Goal: Transaction & Acquisition: Obtain resource

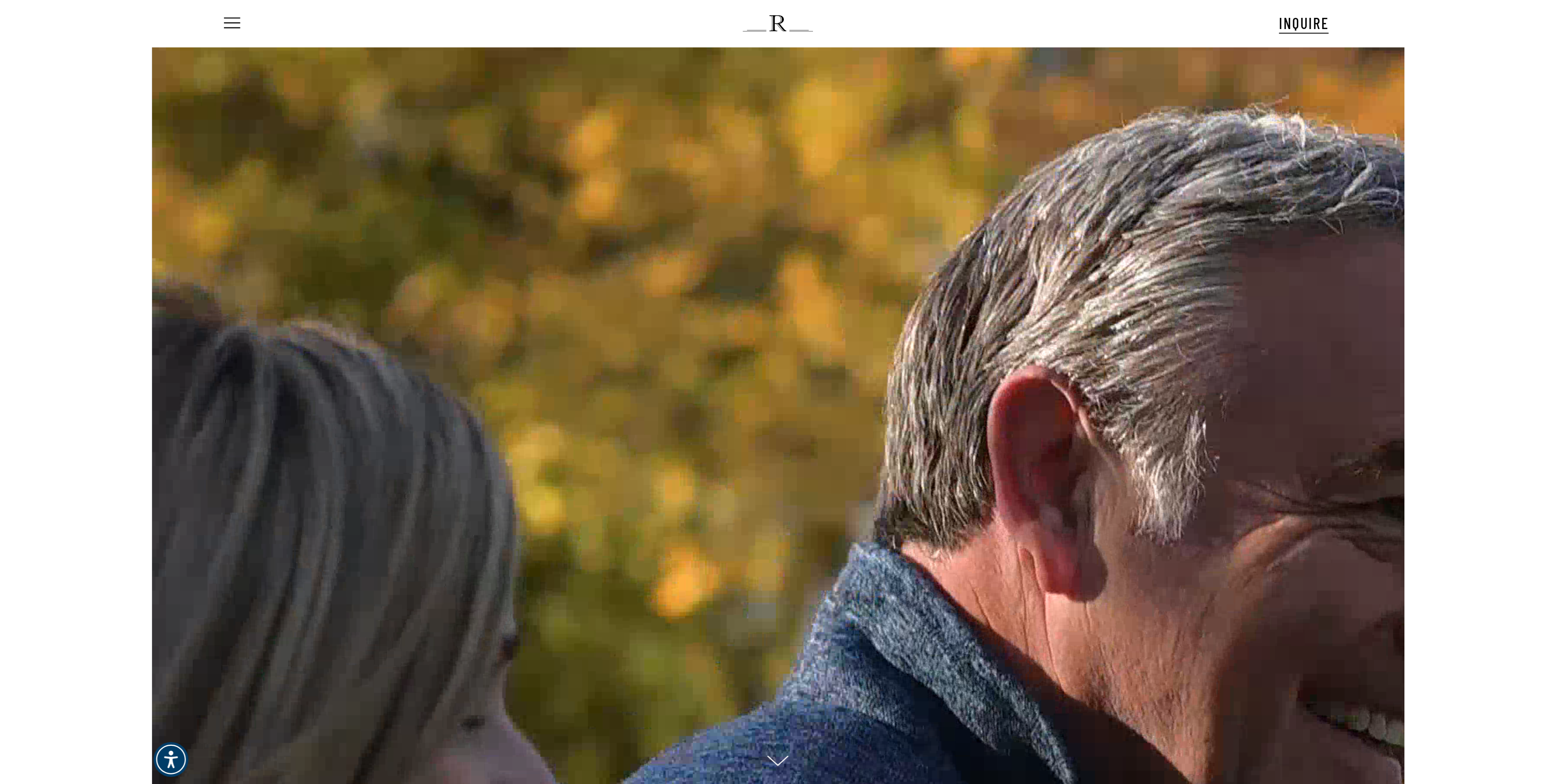
scroll to position [65, 0]
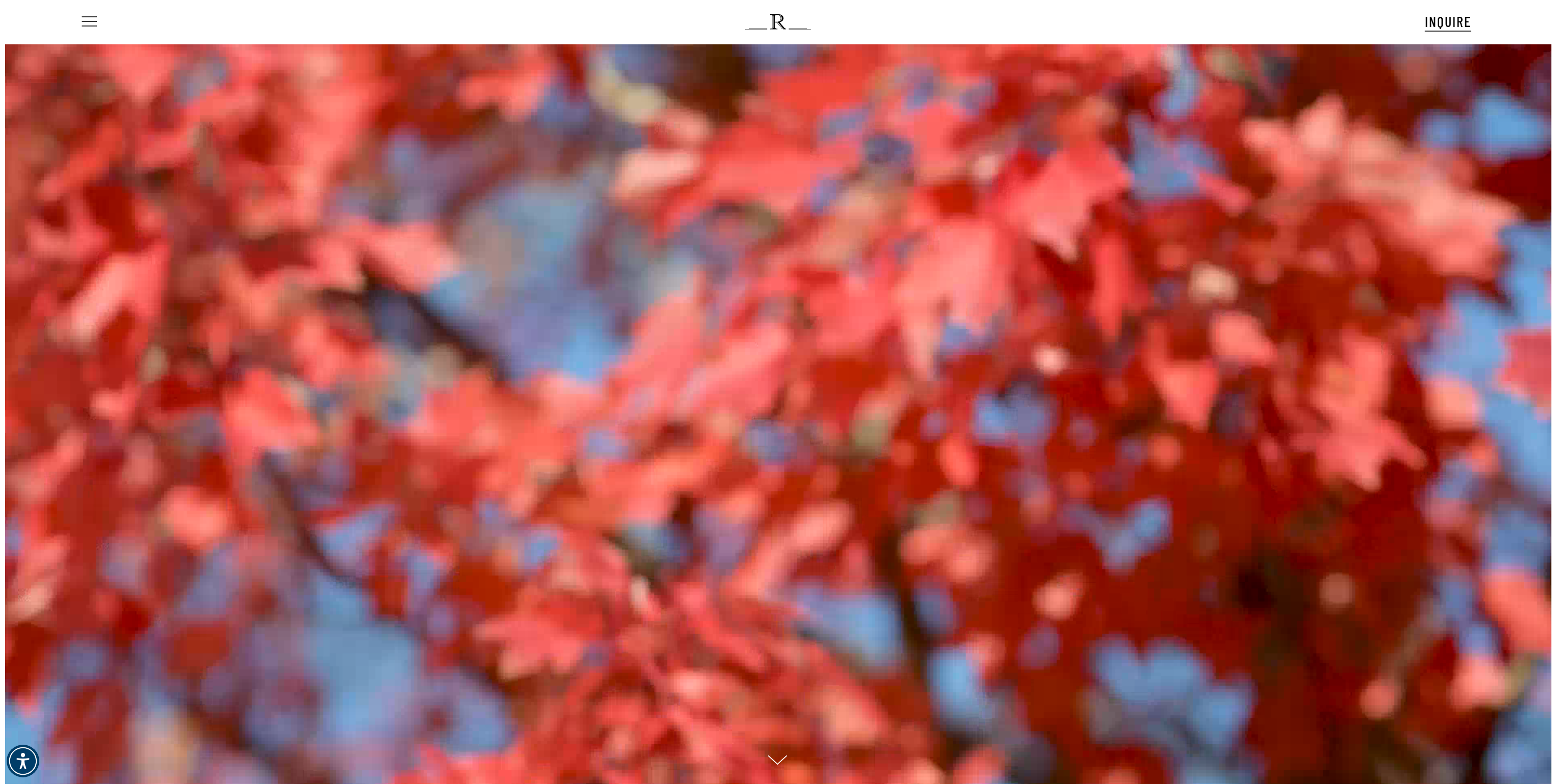
click at [84, 25] on span "Navigation Menu" at bounding box center [89, 22] width 11 height 15
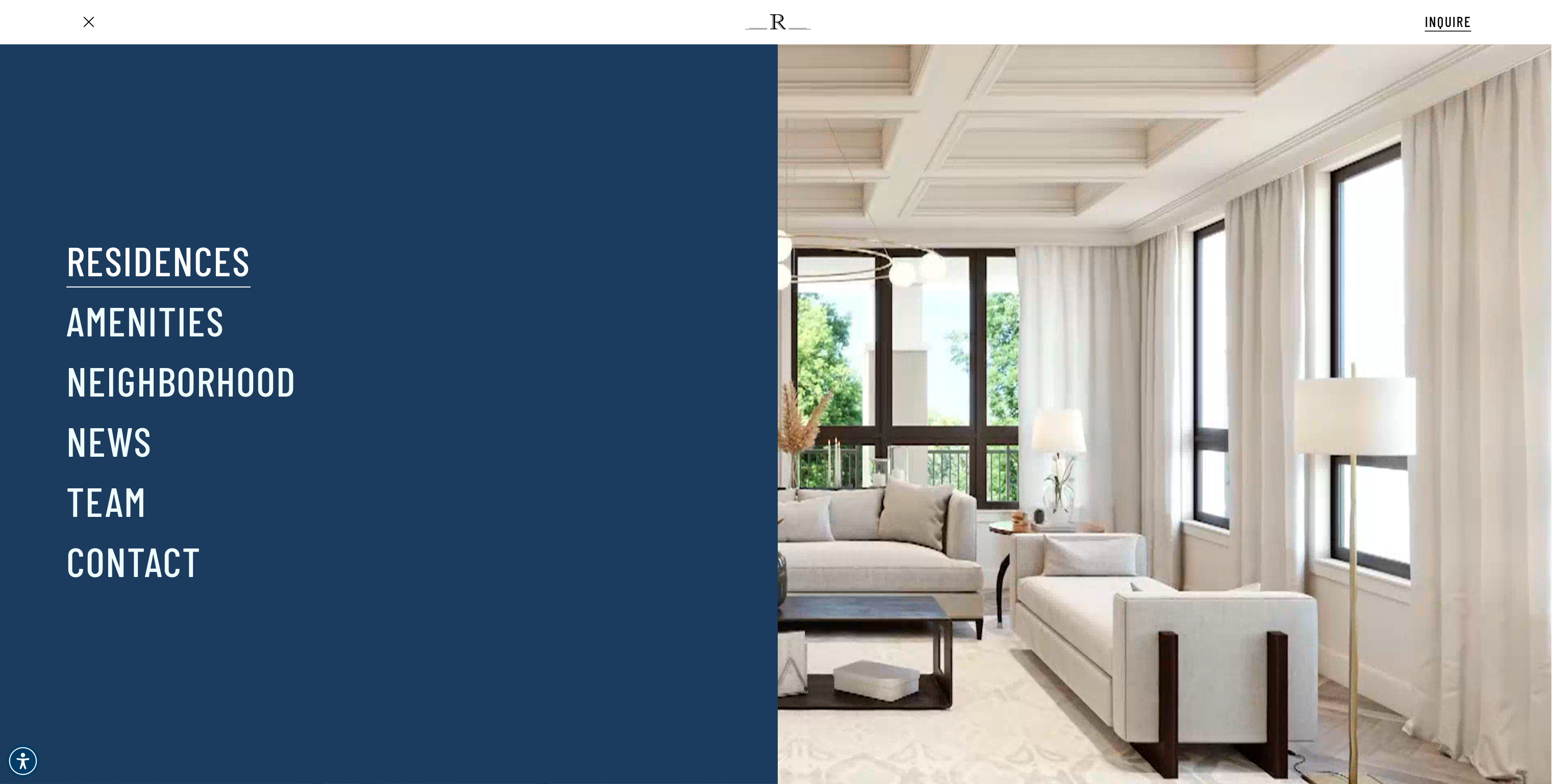
click at [164, 270] on link "Residences" at bounding box center [158, 259] width 184 height 53
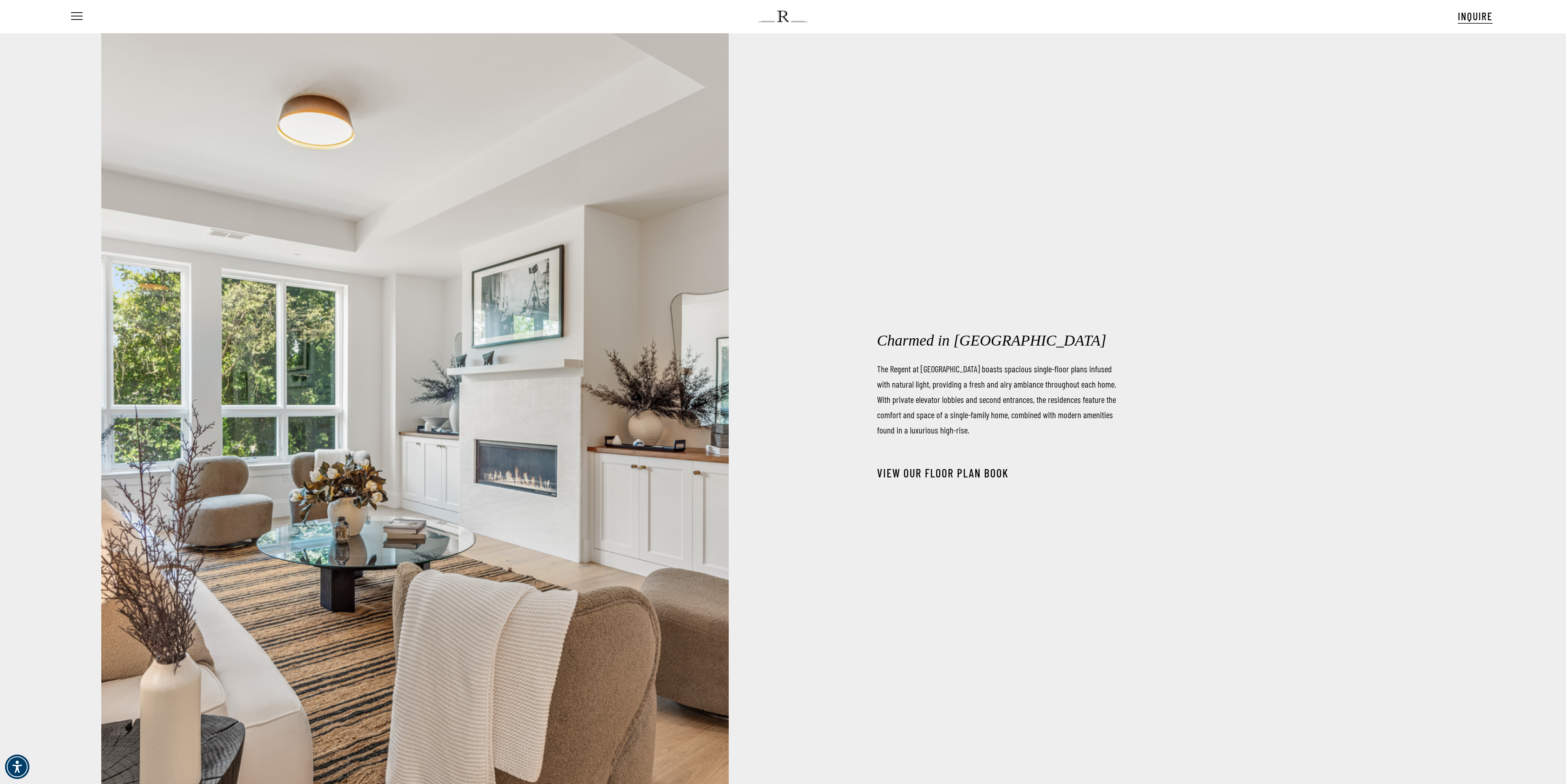
click at [979, 479] on link "View our Floor Plan Book" at bounding box center [943, 473] width 131 height 14
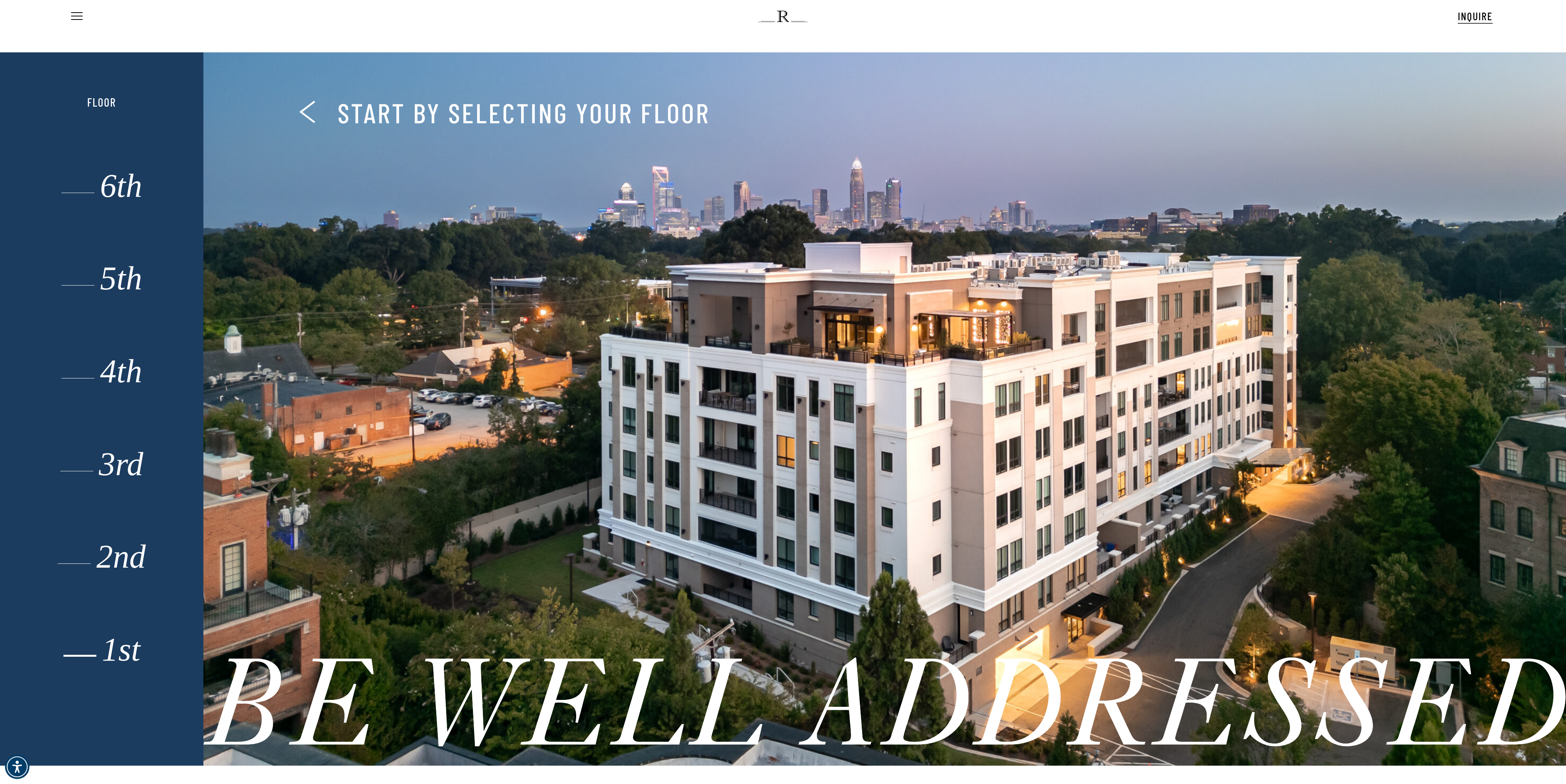
click at [82, 588] on div "1st" at bounding box center [102, 652] width 141 height 16
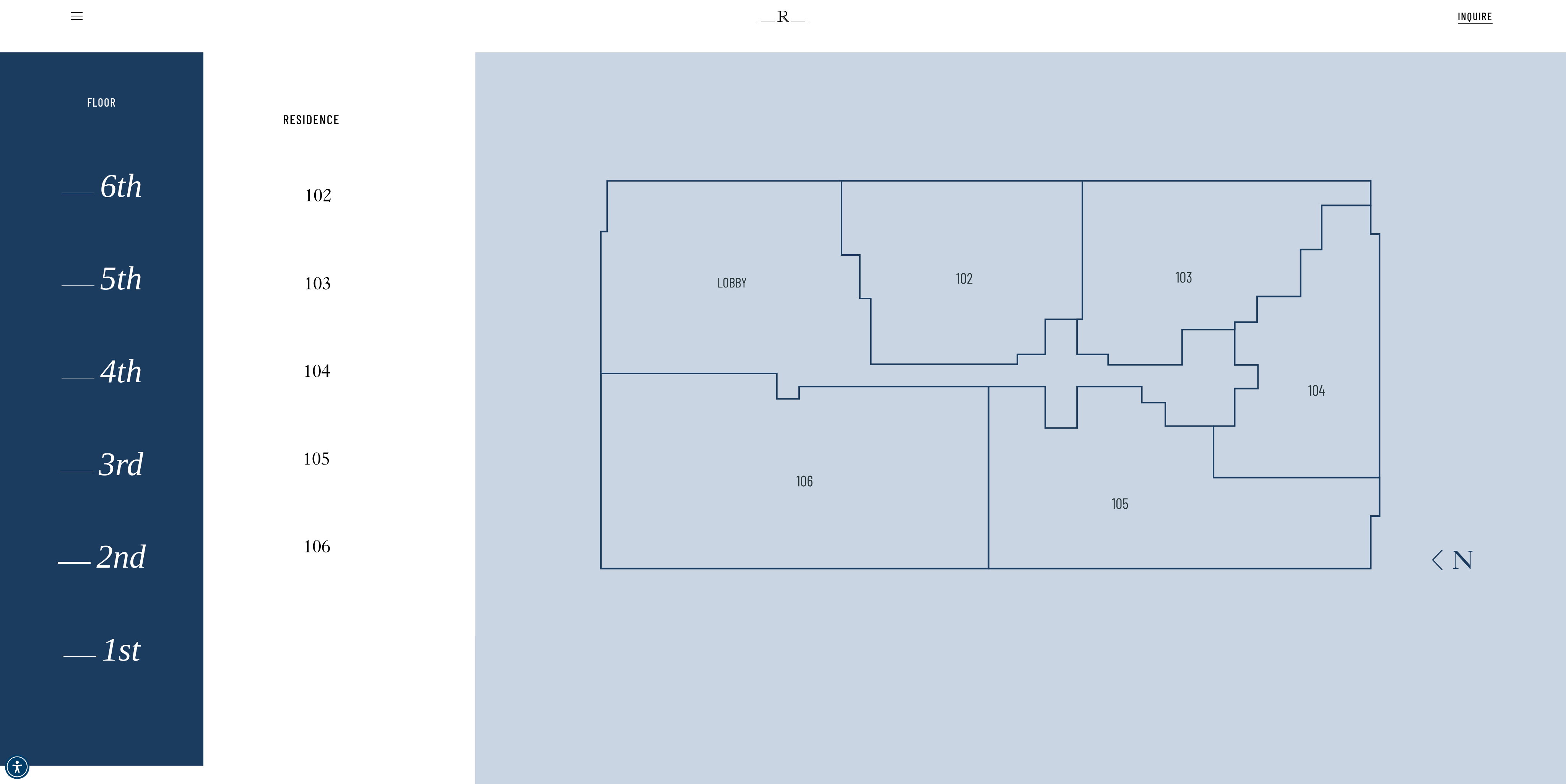
click at [115, 555] on div "2nd" at bounding box center [102, 560] width 141 height 16
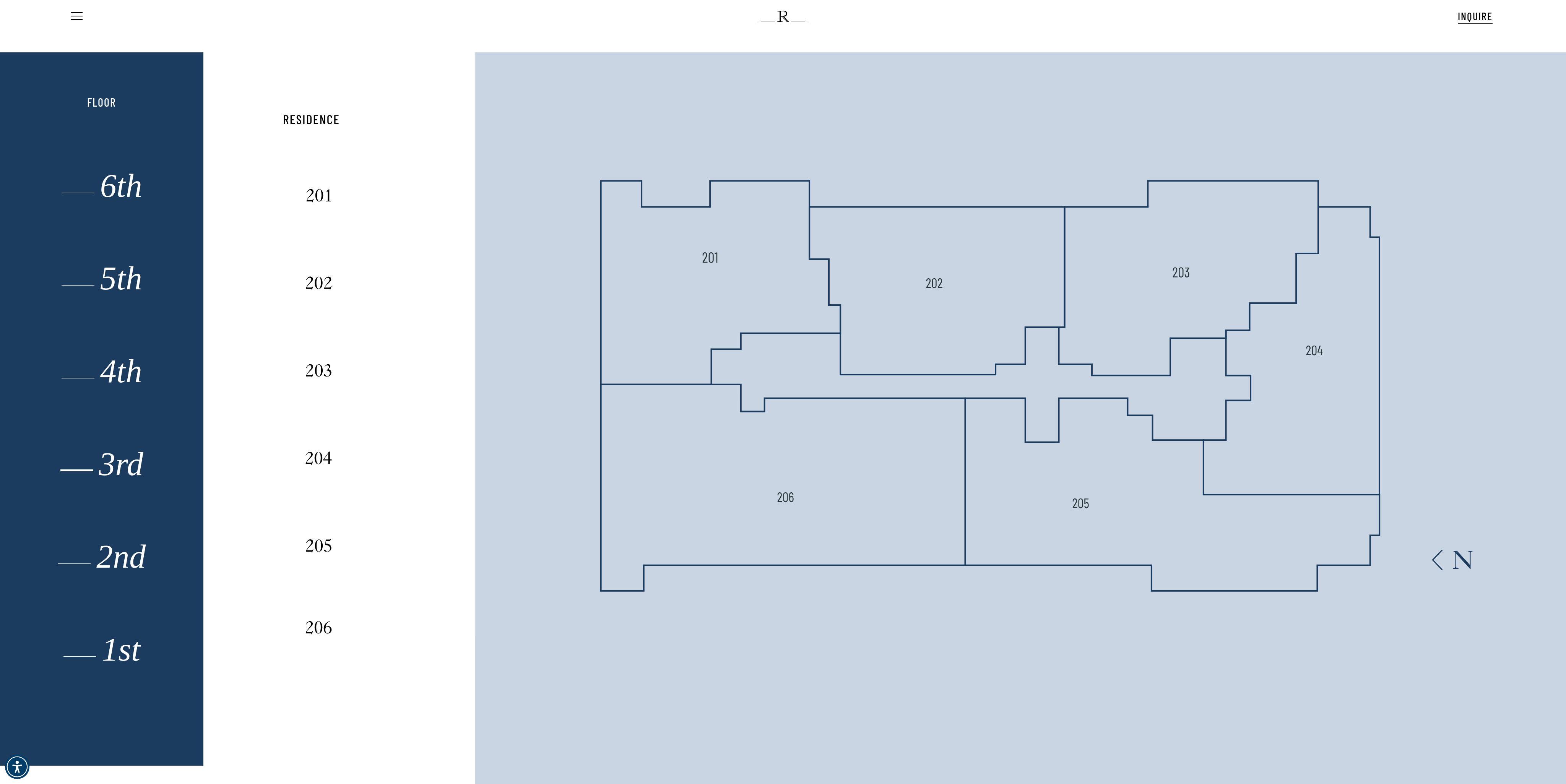
click at [120, 461] on div "3rd" at bounding box center [102, 467] width 141 height 16
click at [119, 366] on div "4th" at bounding box center [102, 374] width 141 height 16
click at [134, 289] on div "5th" at bounding box center [102, 281] width 141 height 16
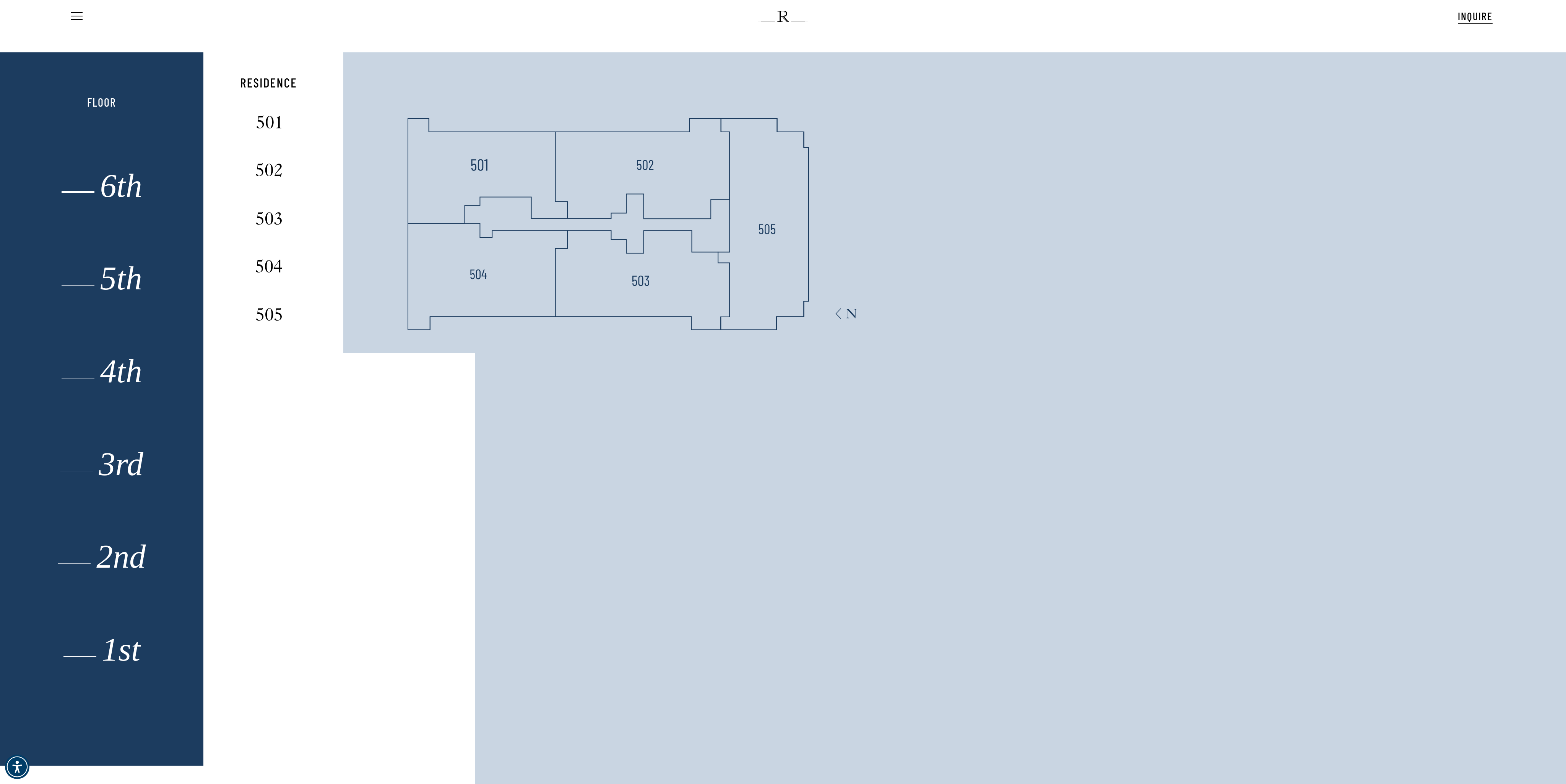
click at [122, 190] on div "6th" at bounding box center [102, 188] width 141 height 16
click at [252, 275] on icon at bounding box center [554, 202] width 701 height 300
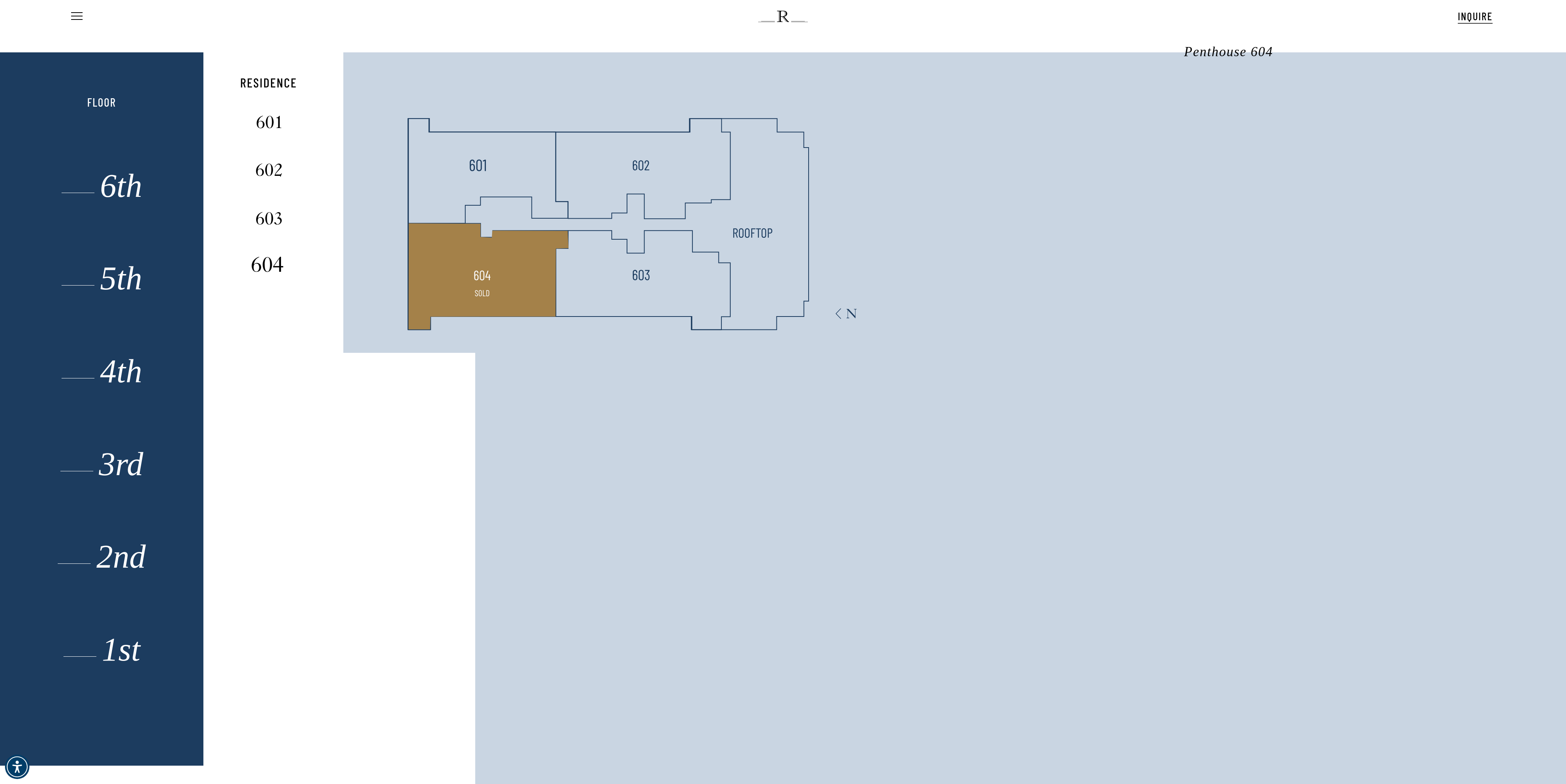
click at [263, 272] on img at bounding box center [267, 264] width 51 height 20
click at [485, 279] on img at bounding box center [481, 273] width 20 height 20
click at [481, 278] on img at bounding box center [481, 273] width 20 height 20
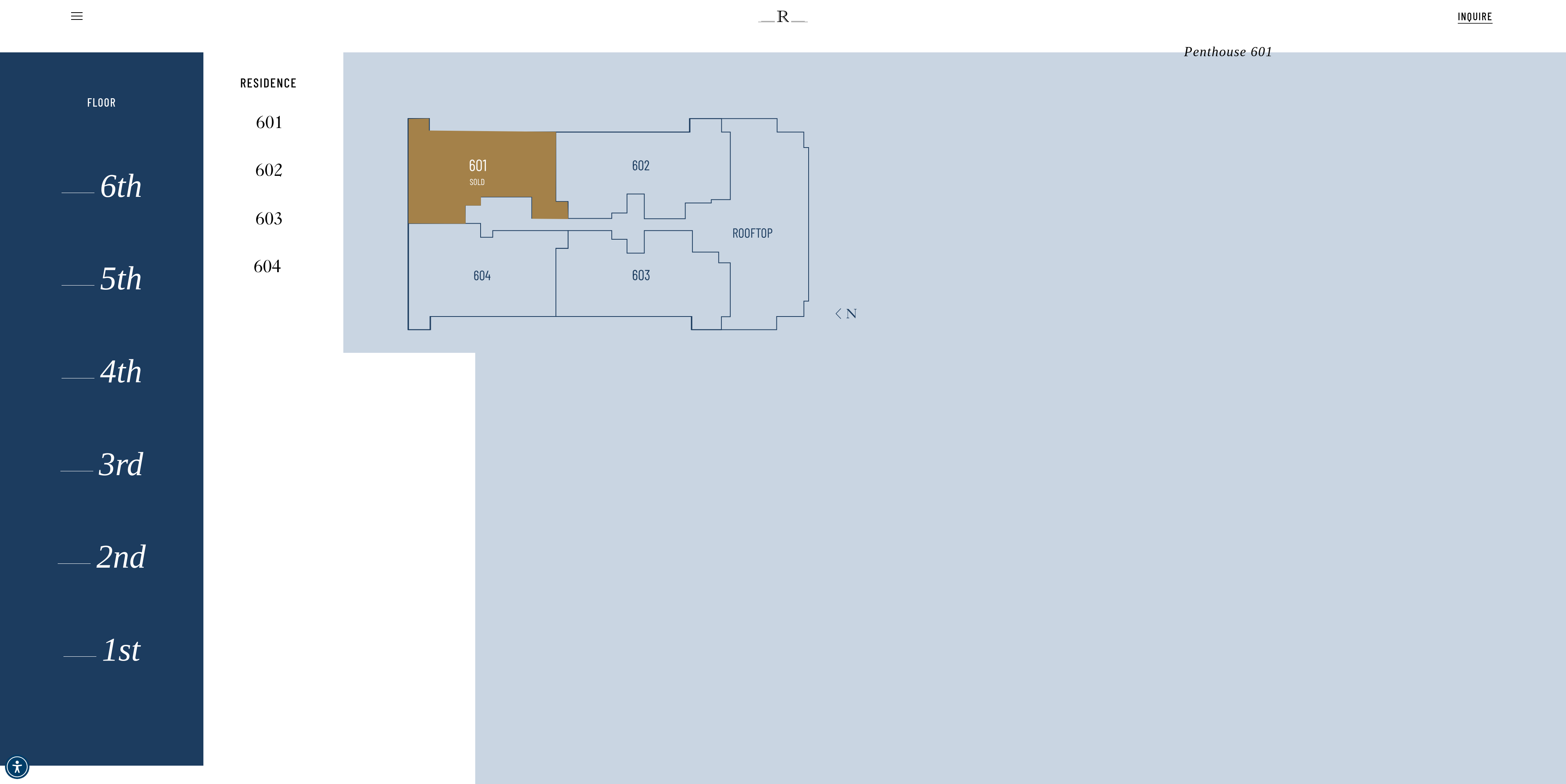
click at [447, 185] on polygon at bounding box center [488, 171] width 160 height 105
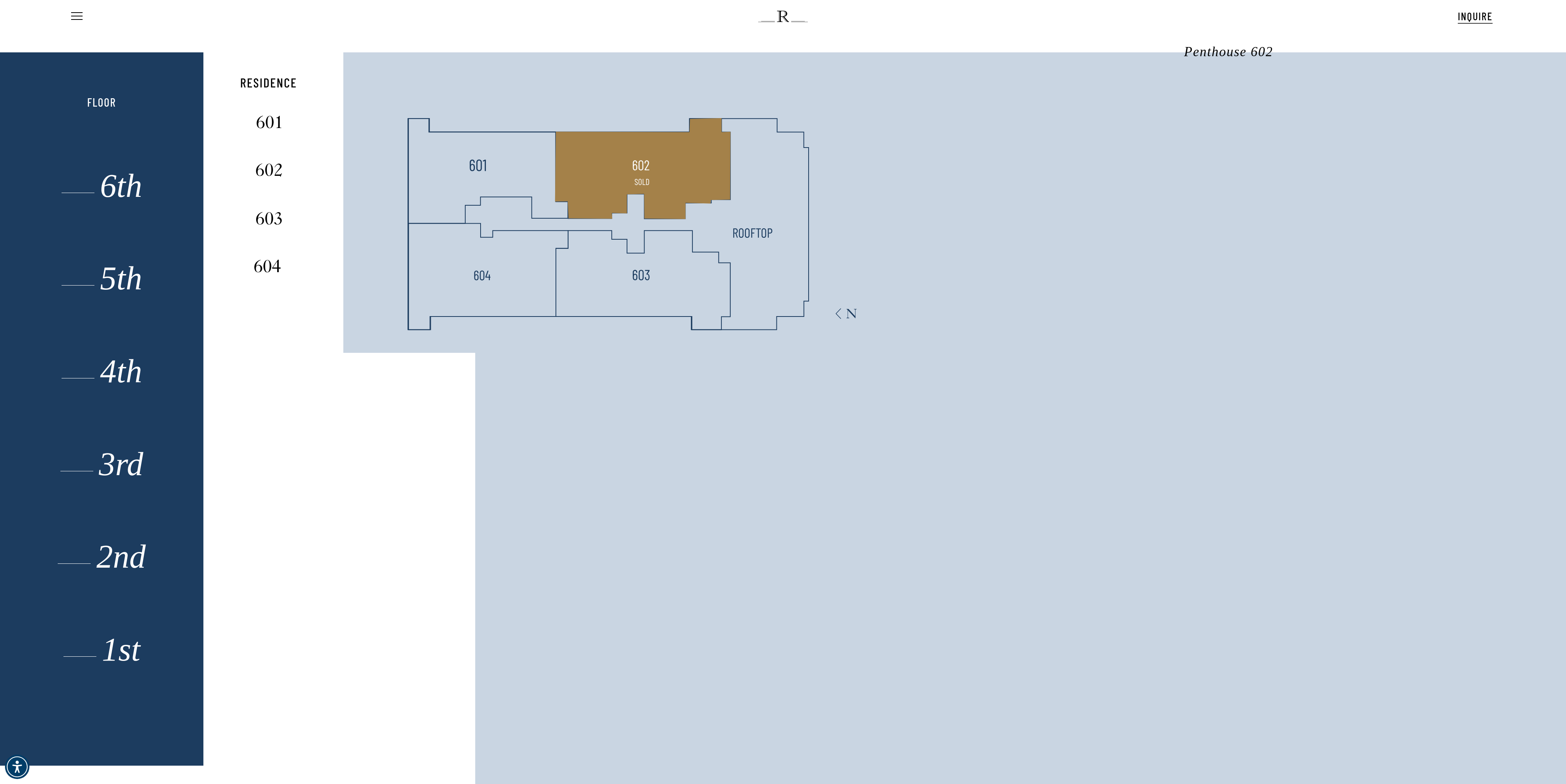
drag, startPoint x: 691, startPoint y: 149, endPoint x: 683, endPoint y: 233, distance: 84.4
click at [689, 151] on polygon at bounding box center [643, 168] width 176 height 101
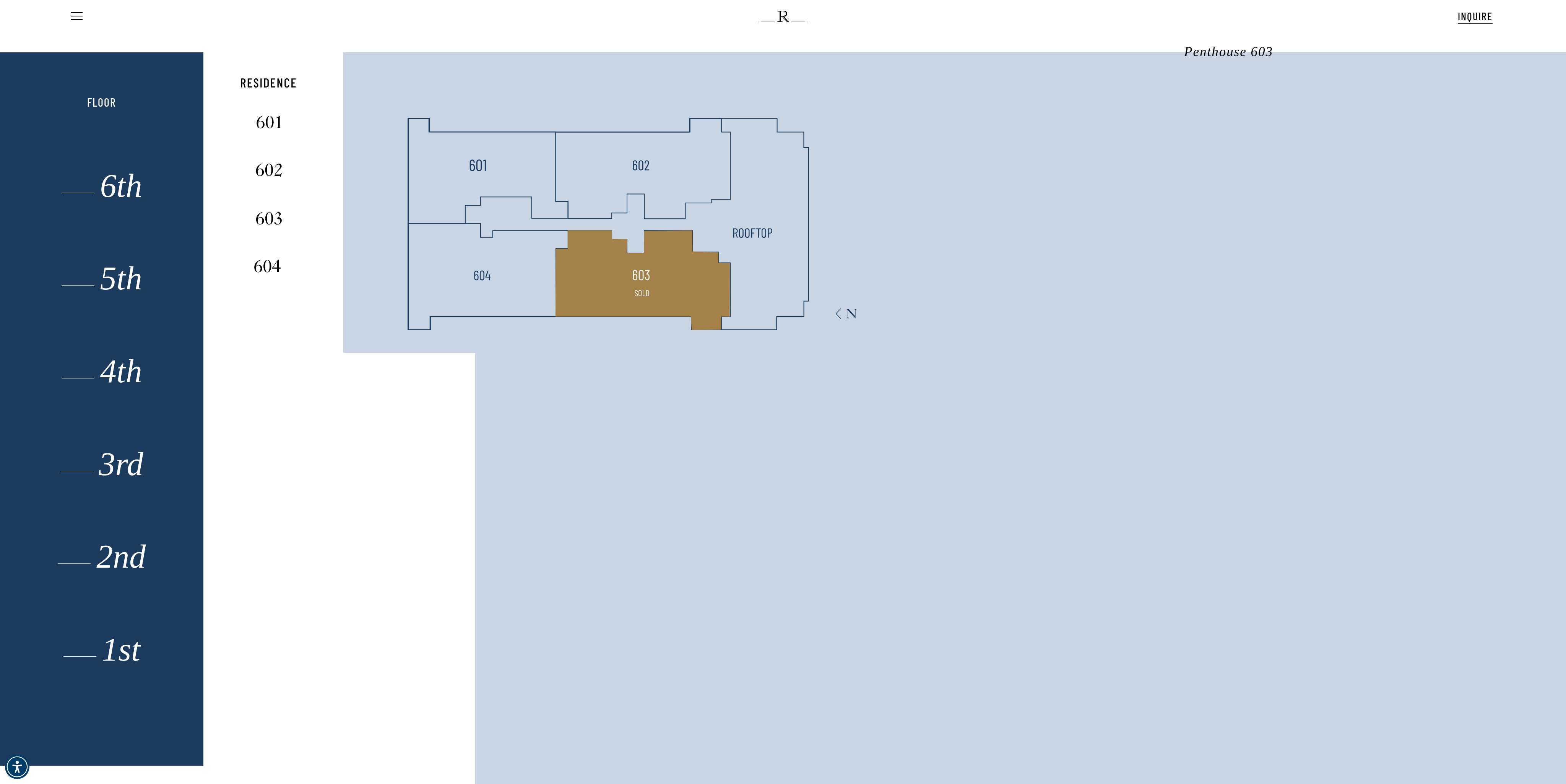
drag, startPoint x: 674, startPoint y: 264, endPoint x: 673, endPoint y: 270, distance: 6.1
click at [673, 270] on polygon at bounding box center [643, 280] width 174 height 100
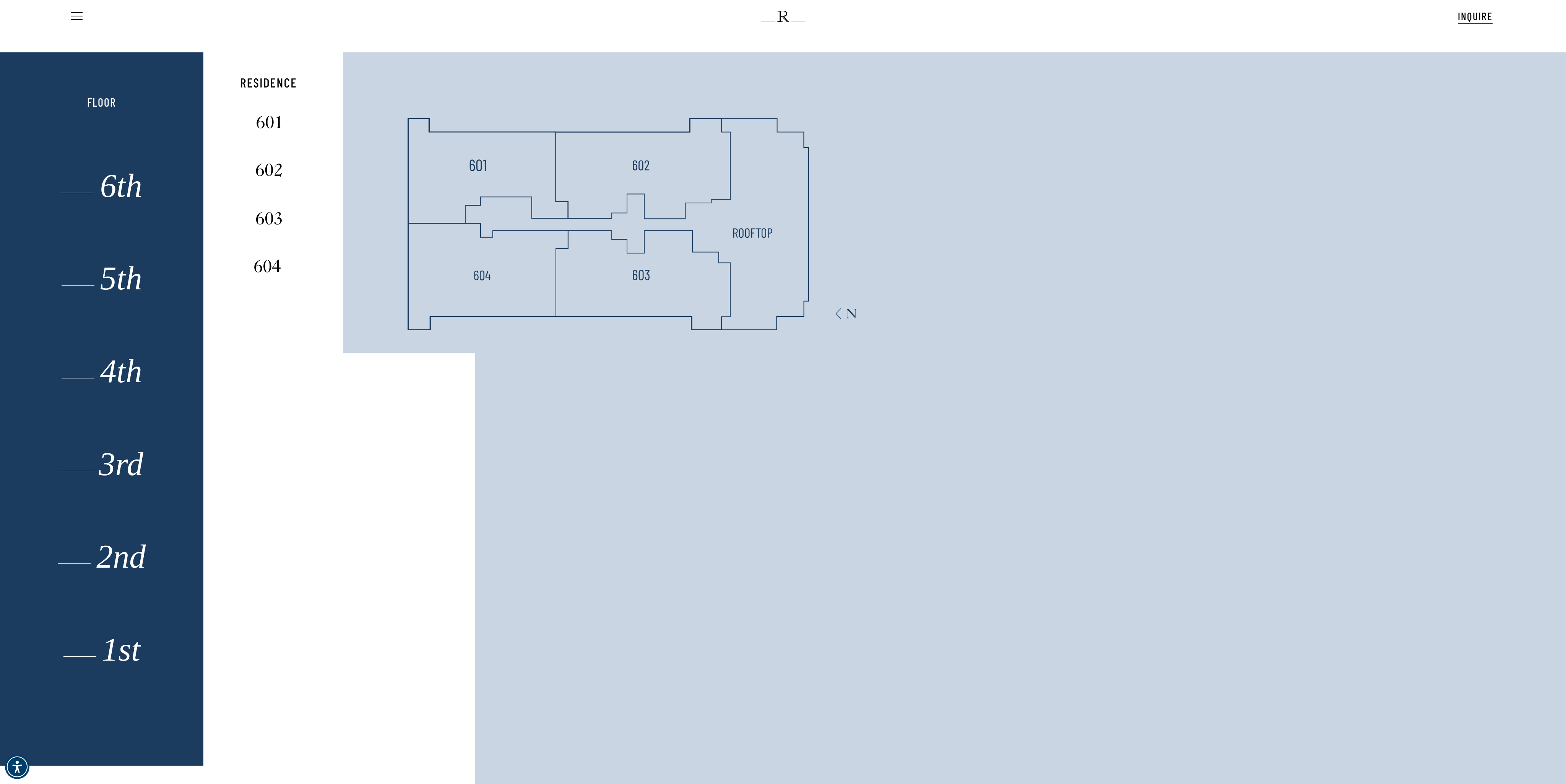
drag, startPoint x: 781, startPoint y: 227, endPoint x: 774, endPoint y: 226, distance: 7.1
click at [777, 226] on icon at bounding box center [554, 202] width 701 height 300
click at [728, 225] on polygon at bounding box center [722, 197] width 78 height 182
click at [109, 284] on div "5th" at bounding box center [102, 281] width 141 height 16
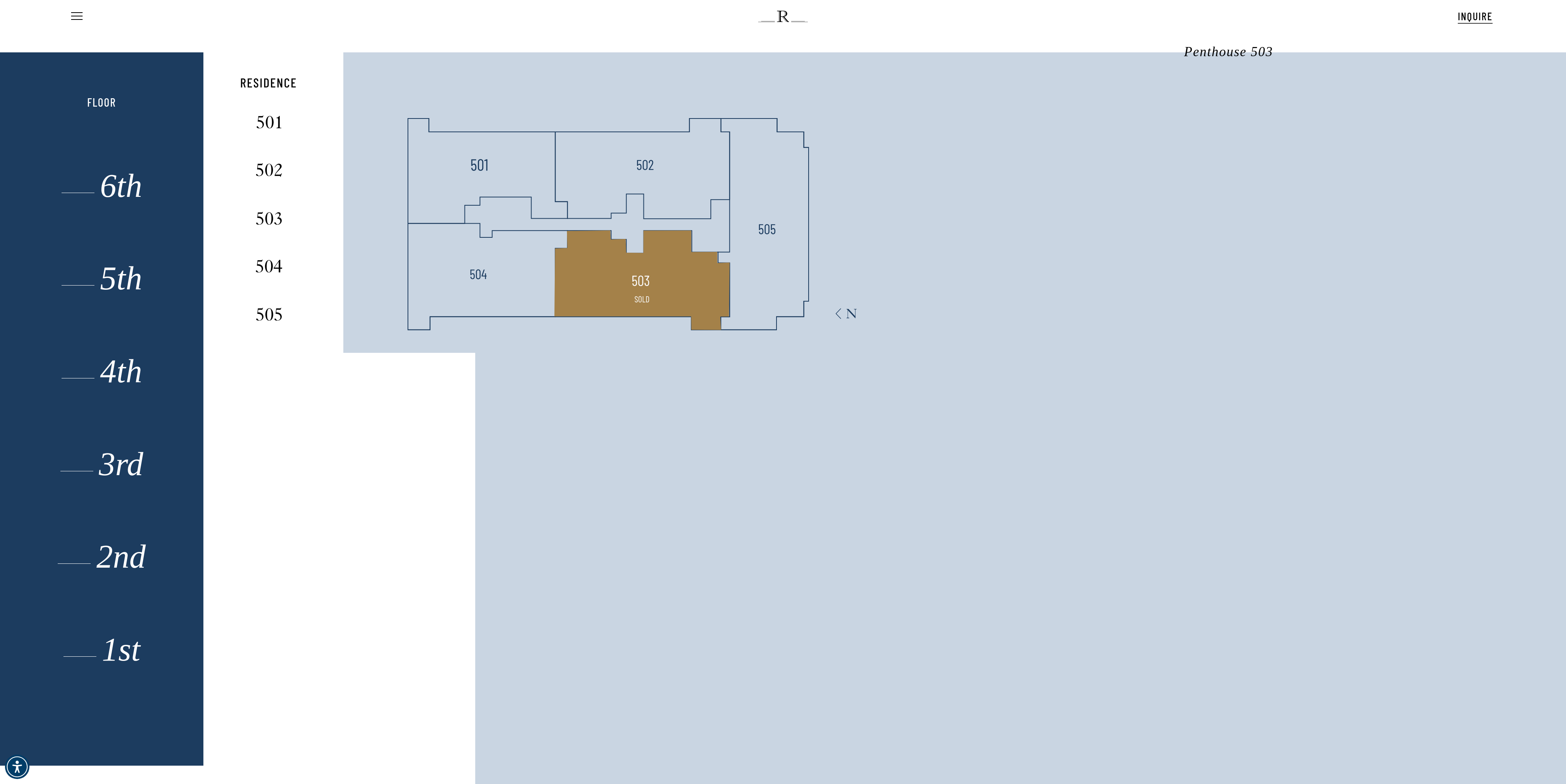
click at [674, 277] on polygon at bounding box center [643, 280] width 175 height 100
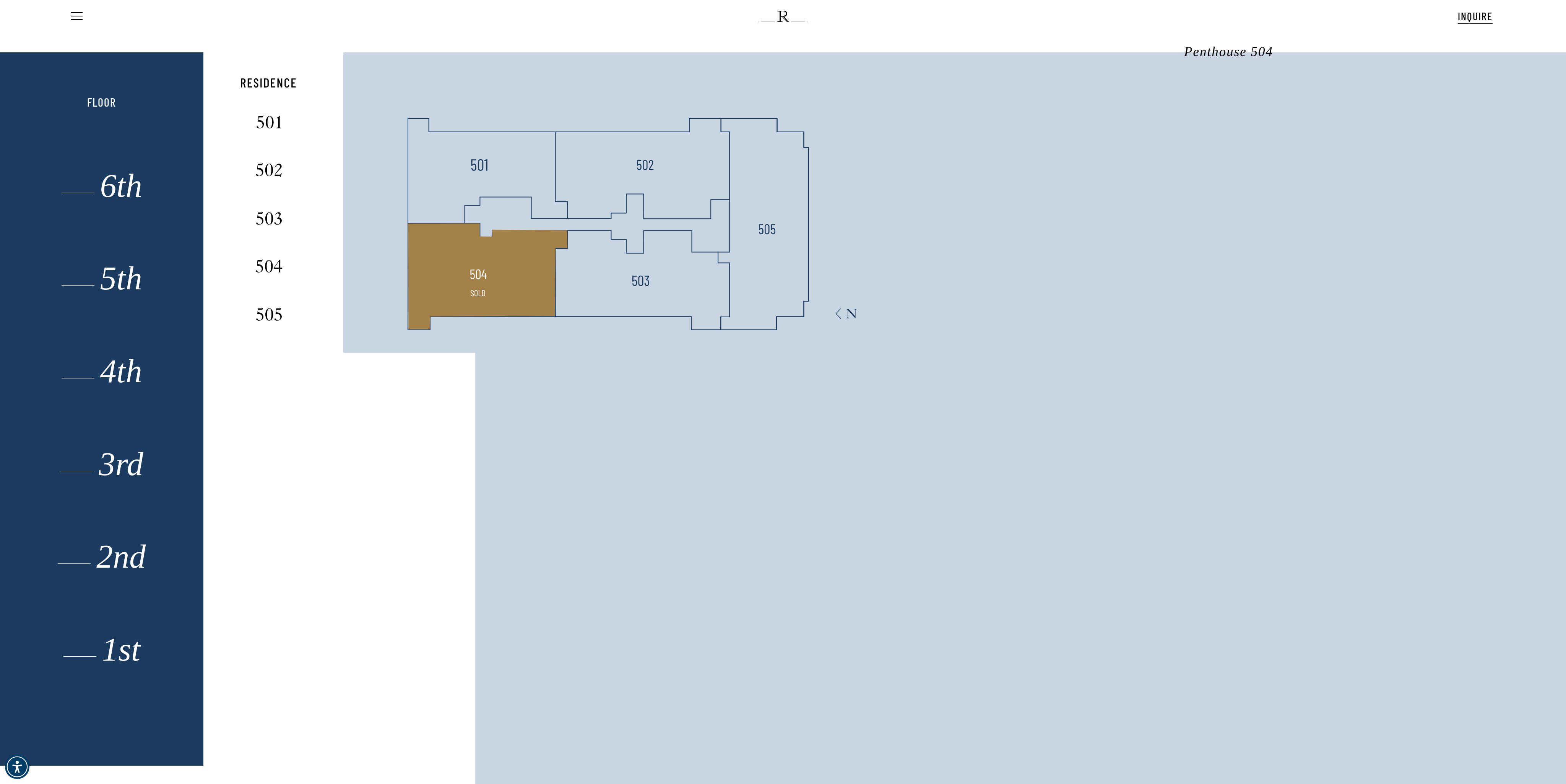
click at [491, 265] on polygon at bounding box center [488, 276] width 159 height 106
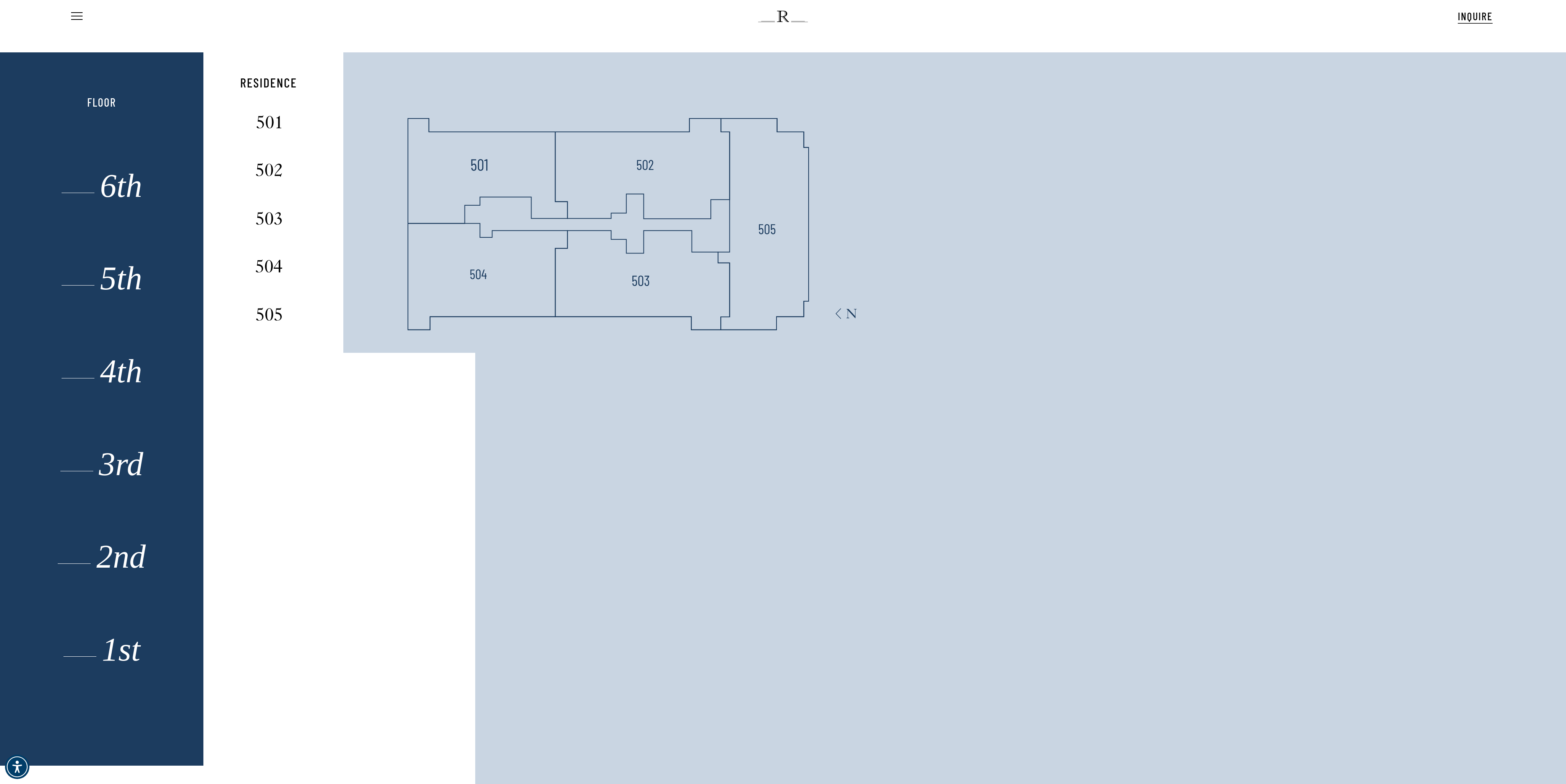
click at [497, 218] on icon at bounding box center [554, 202] width 701 height 300
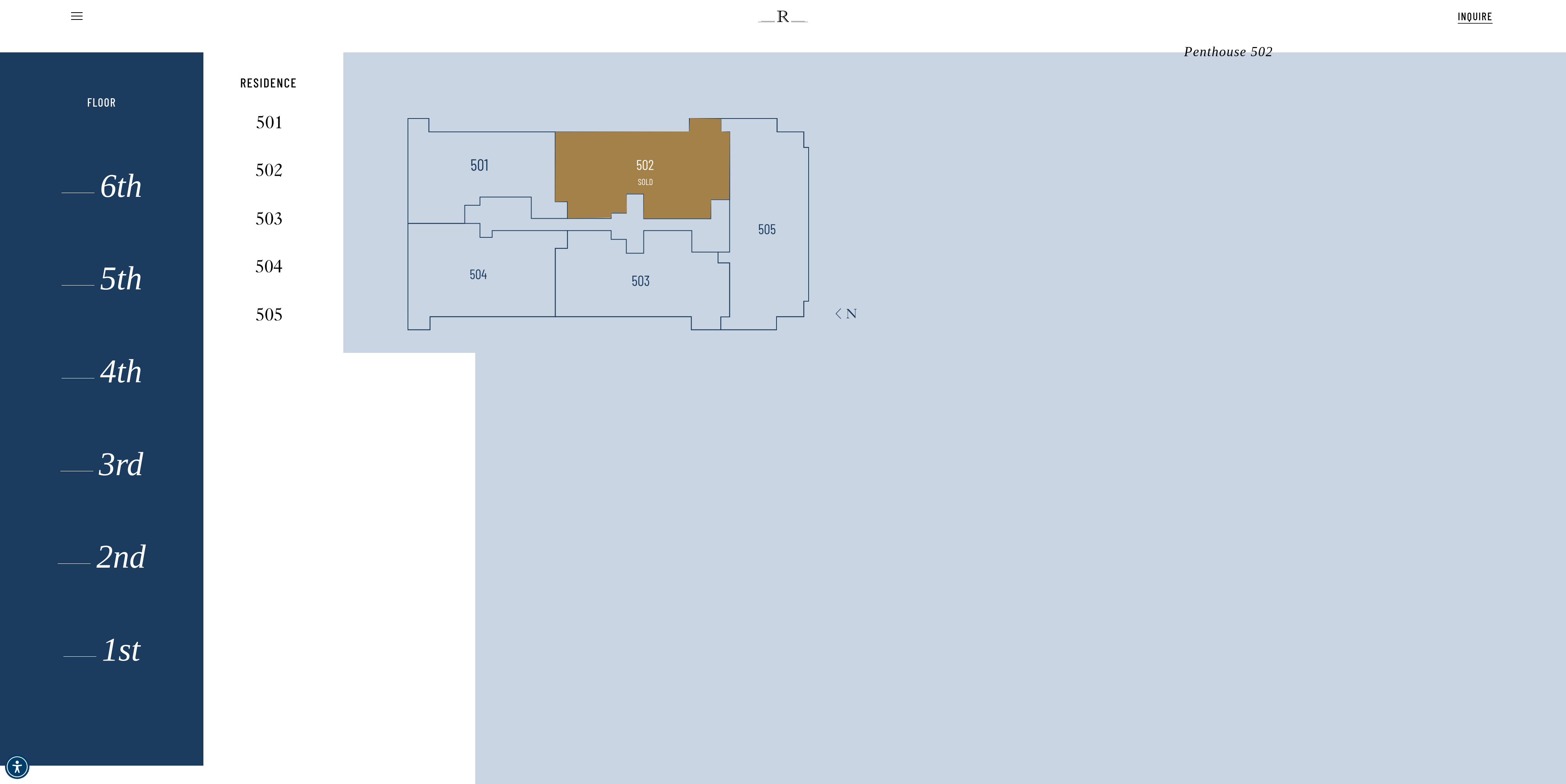
click at [649, 198] on polygon at bounding box center [643, 168] width 174 height 100
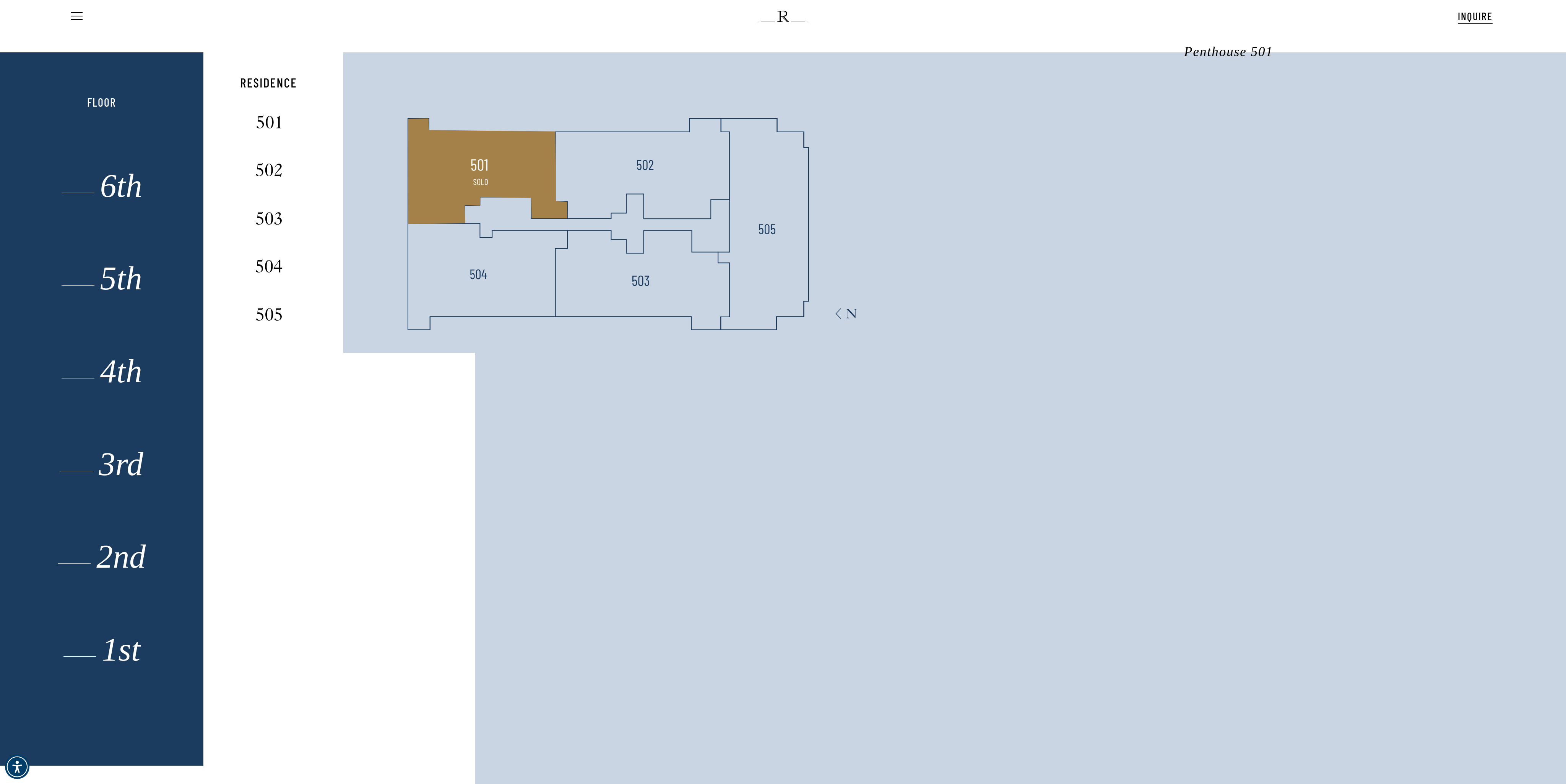
drag, startPoint x: 526, startPoint y: 184, endPoint x: 518, endPoint y: 186, distance: 8.2
click at [523, 184] on polygon at bounding box center [488, 171] width 159 height 106
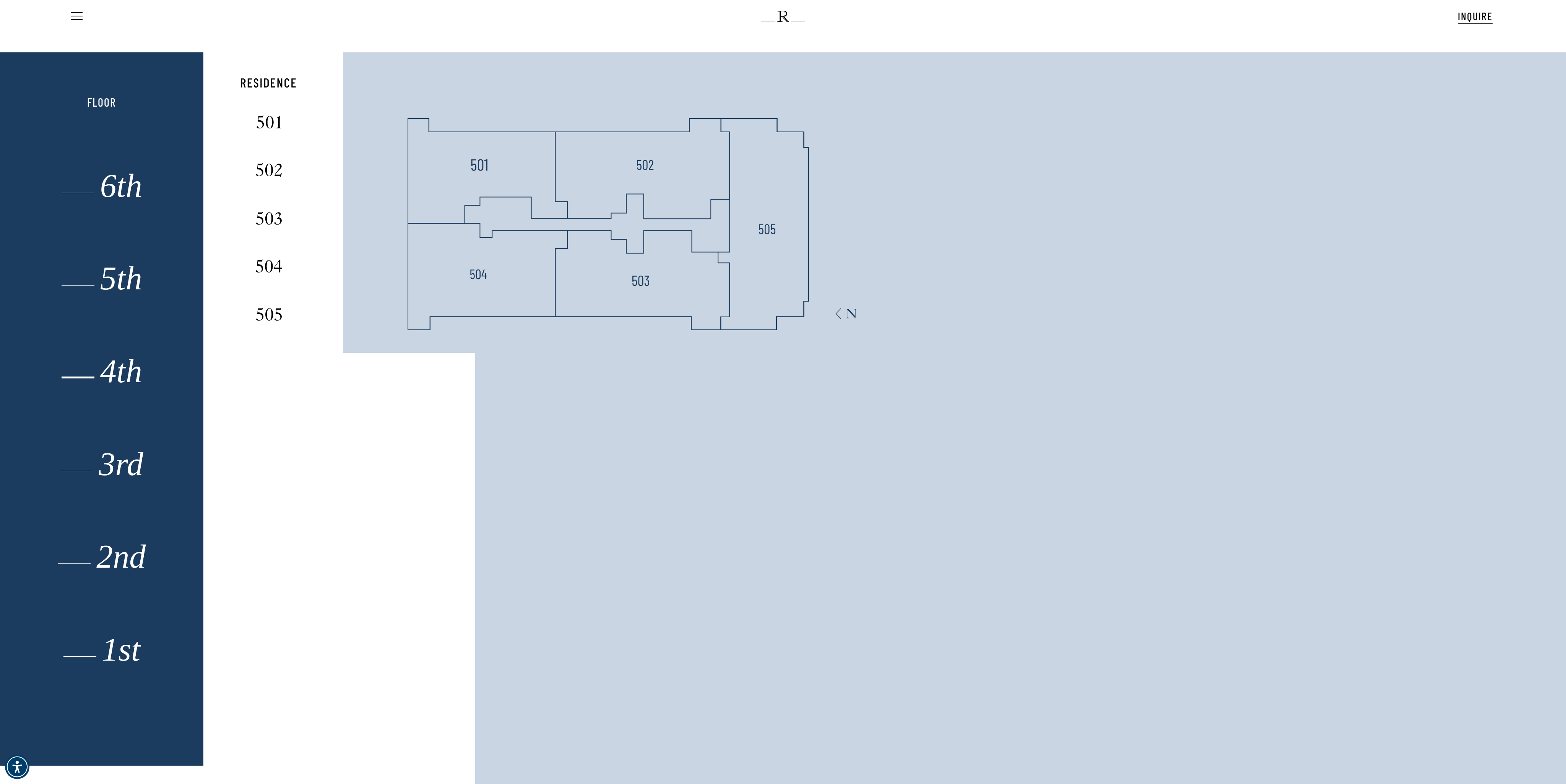
click at [115, 376] on div "4th" at bounding box center [102, 374] width 141 height 16
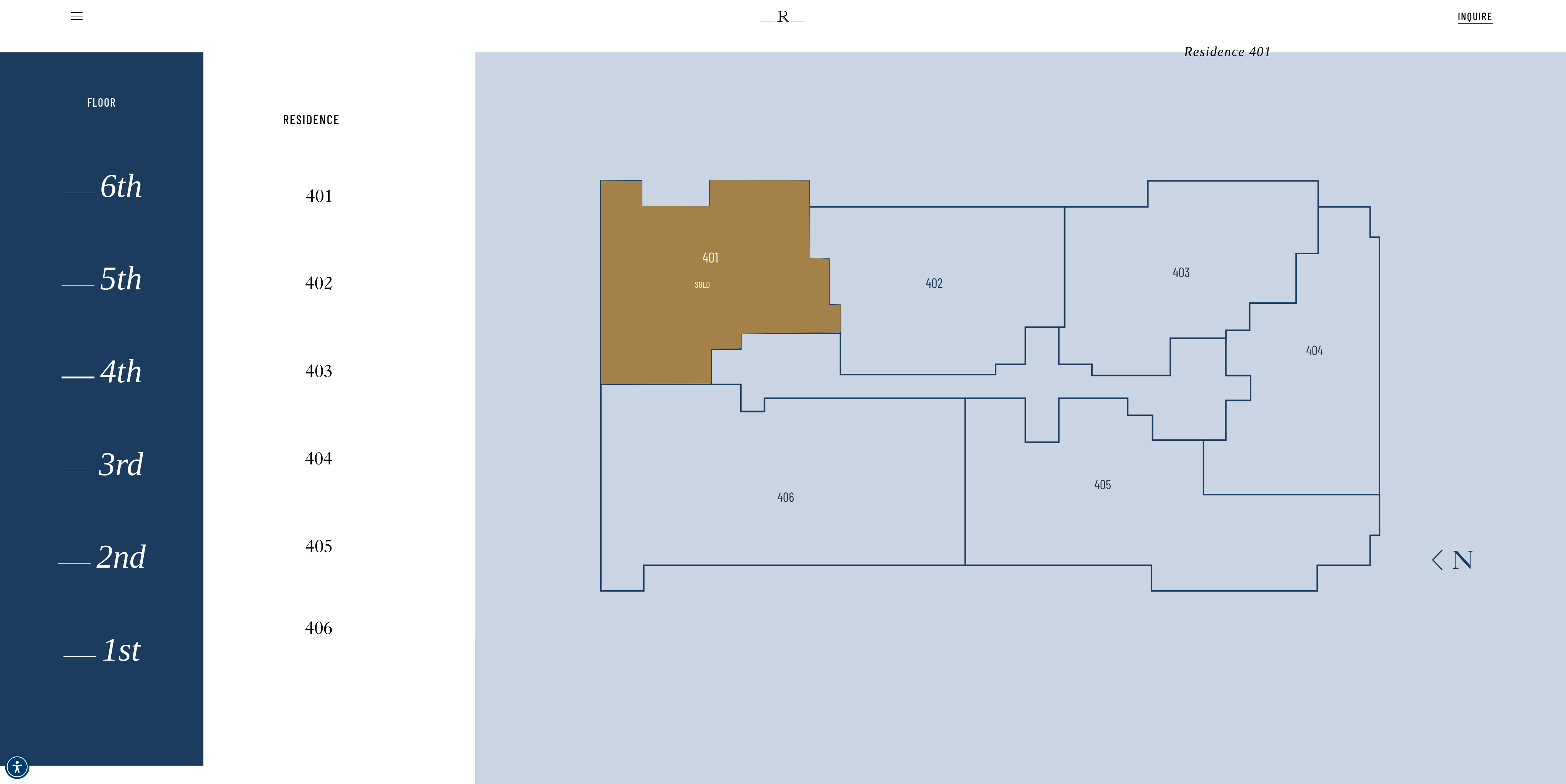
click at [719, 284] on polygon at bounding box center [721, 282] width 240 height 204
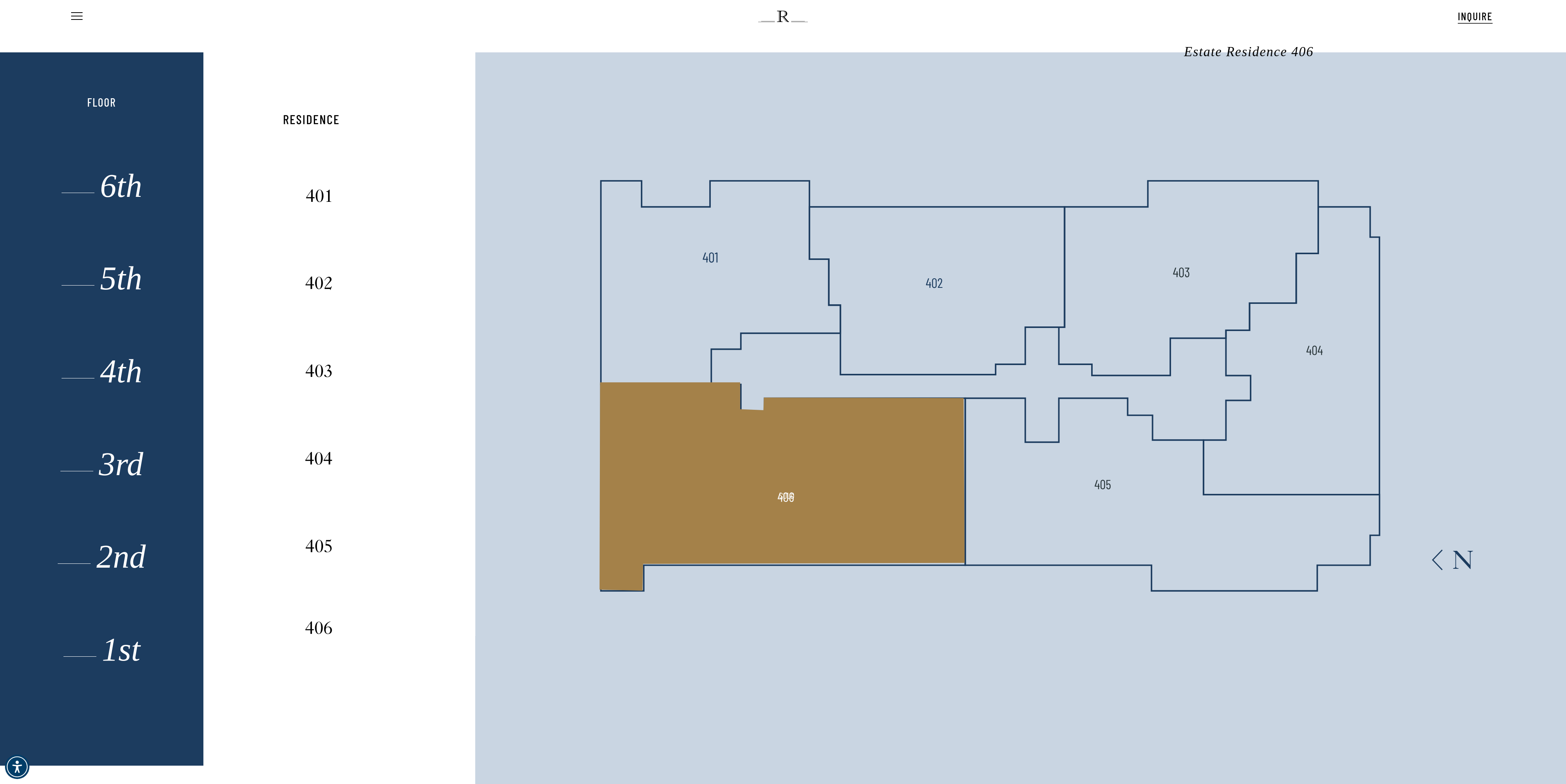
click at [750, 436] on polygon at bounding box center [782, 486] width 365 height 208
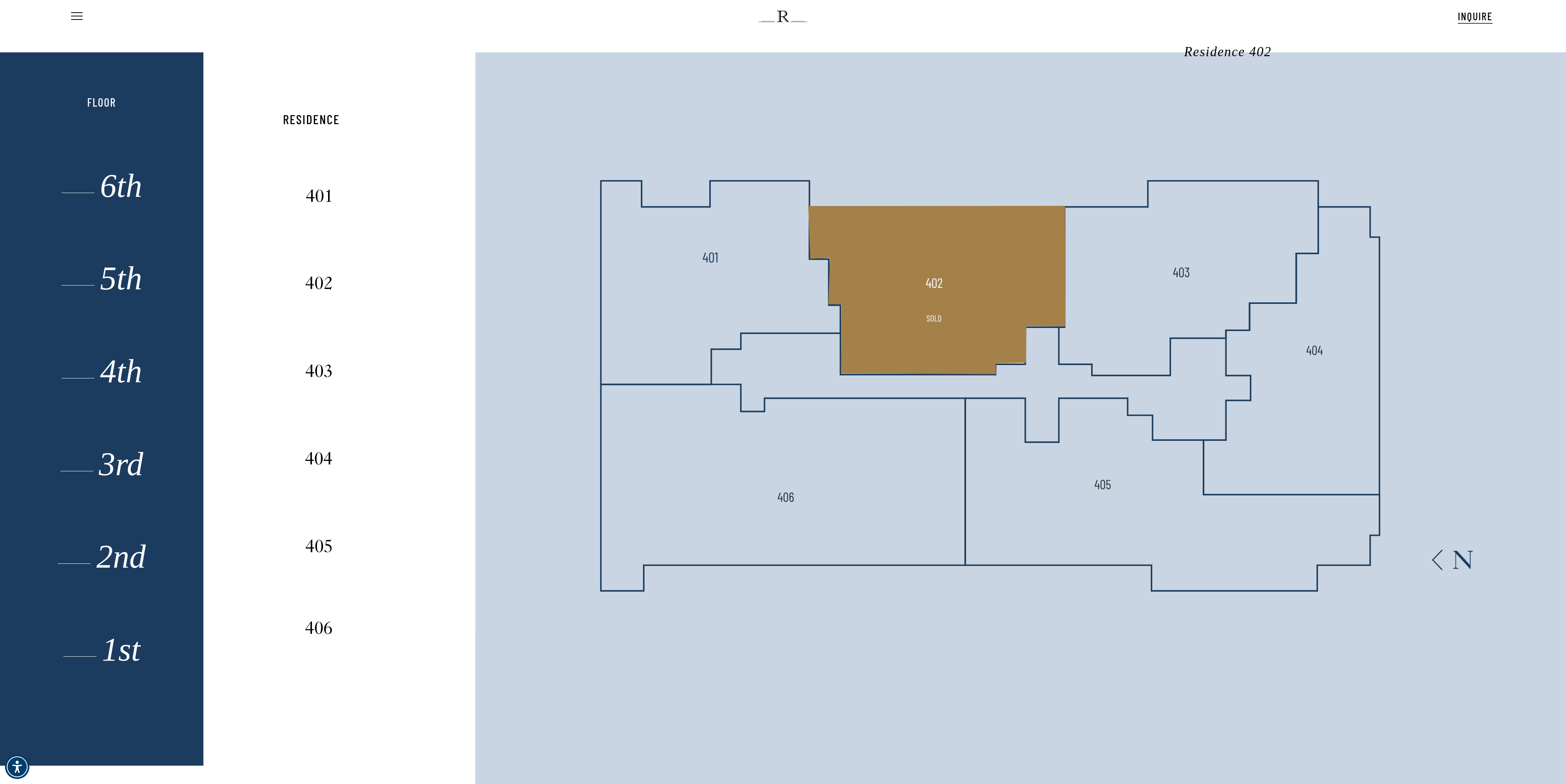
click at [866, 282] on polygon at bounding box center [937, 289] width 257 height 168
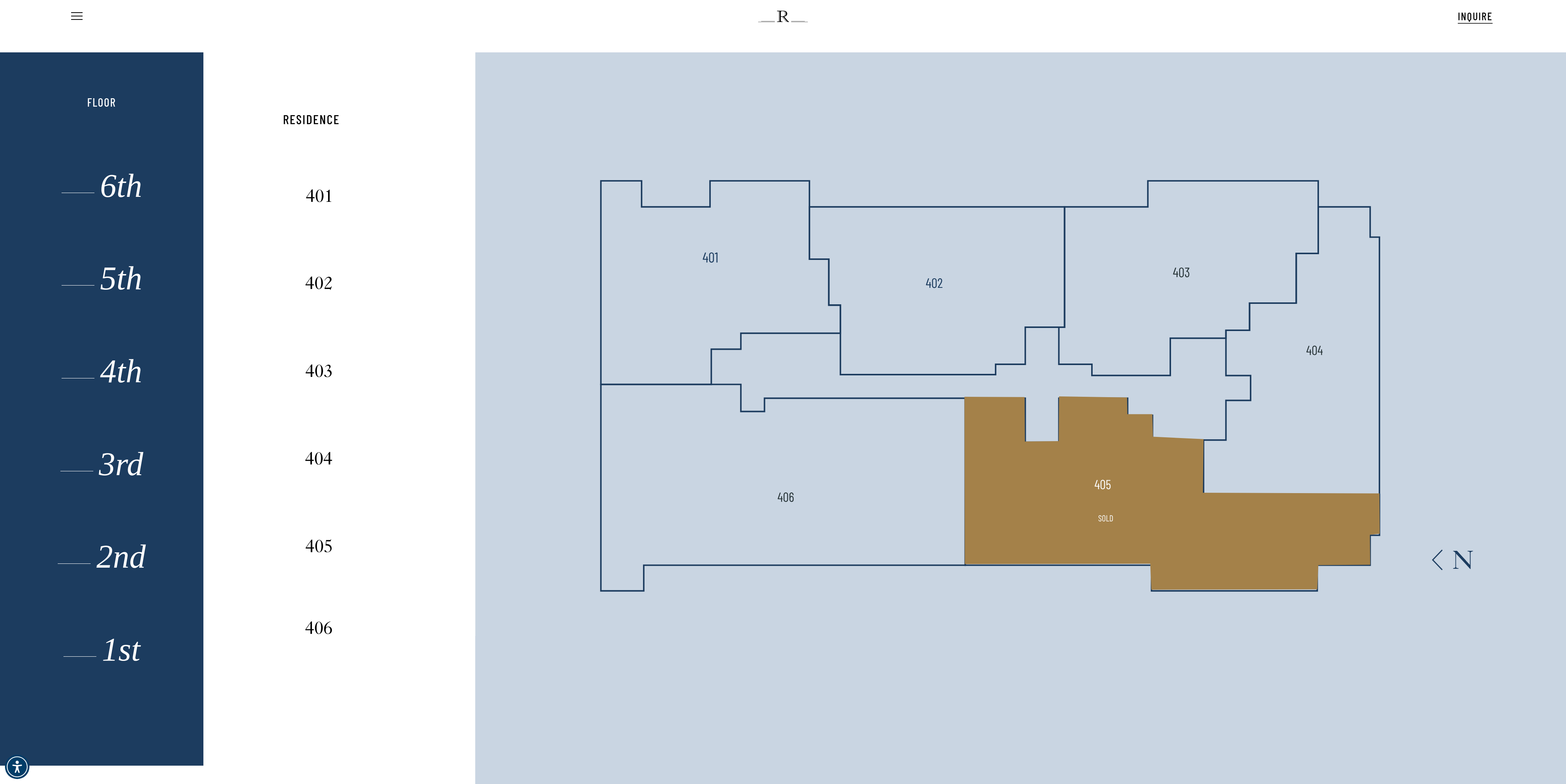
drag, startPoint x: 1052, startPoint y: 453, endPoint x: 1078, endPoint y: 390, distance: 68.2
click at [1052, 452] on polygon at bounding box center [1173, 493] width 416 height 193
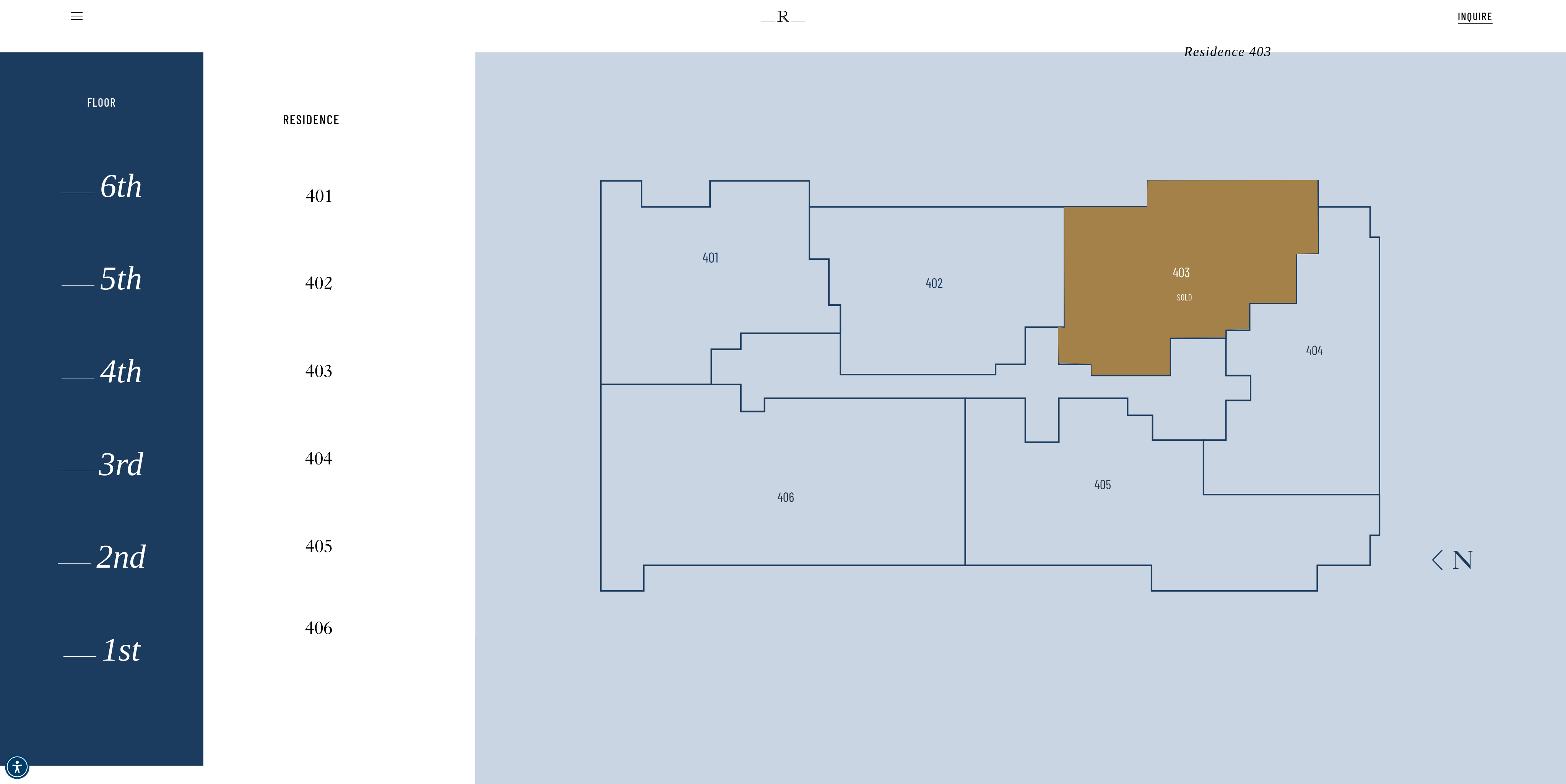
click at [1129, 304] on polygon at bounding box center [1188, 277] width 260 height 194
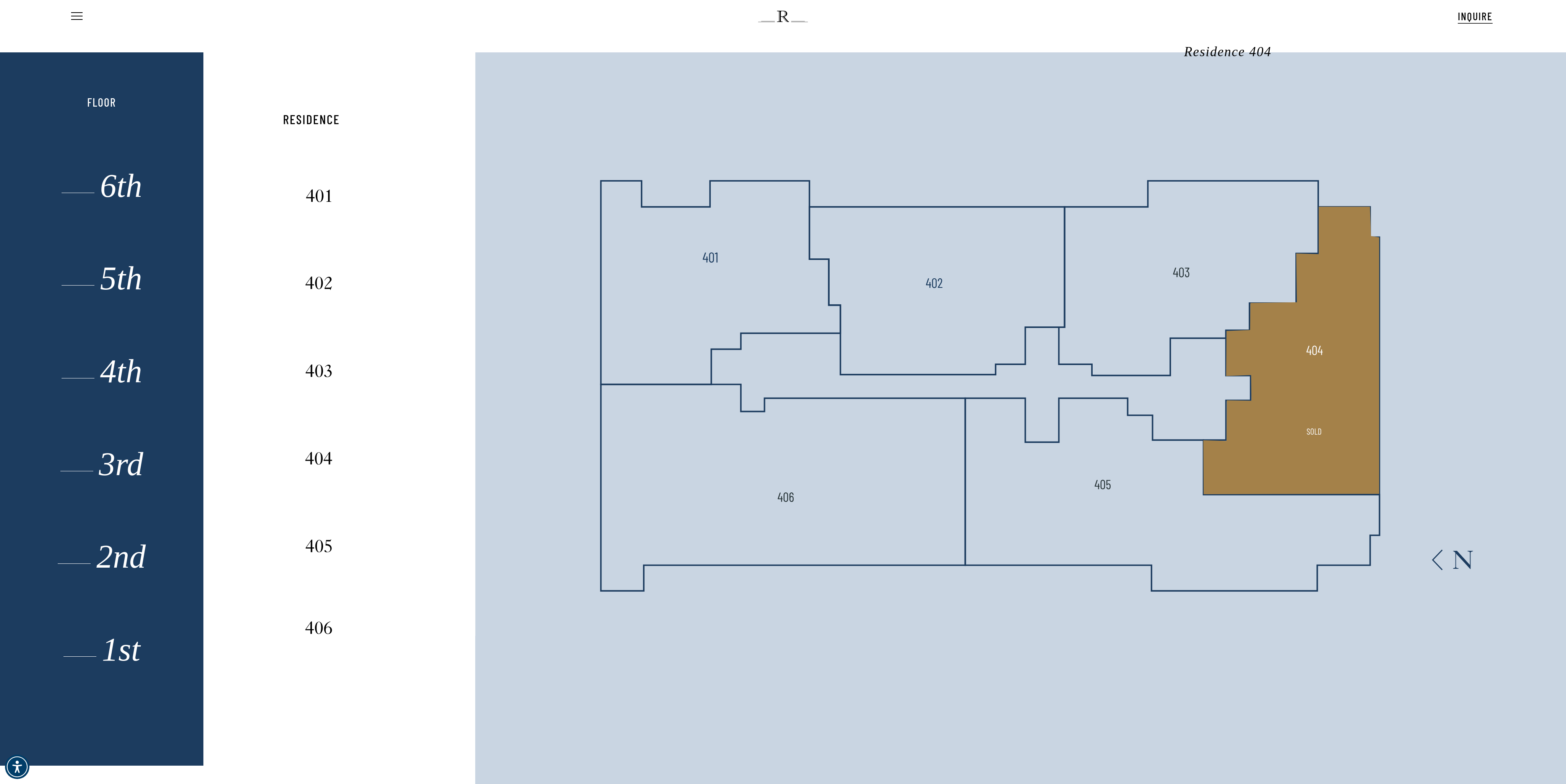
drag, startPoint x: 1364, startPoint y: 346, endPoint x: 1353, endPoint y: 345, distance: 11.0
click at [1174, 346] on polygon at bounding box center [1291, 350] width 176 height 287
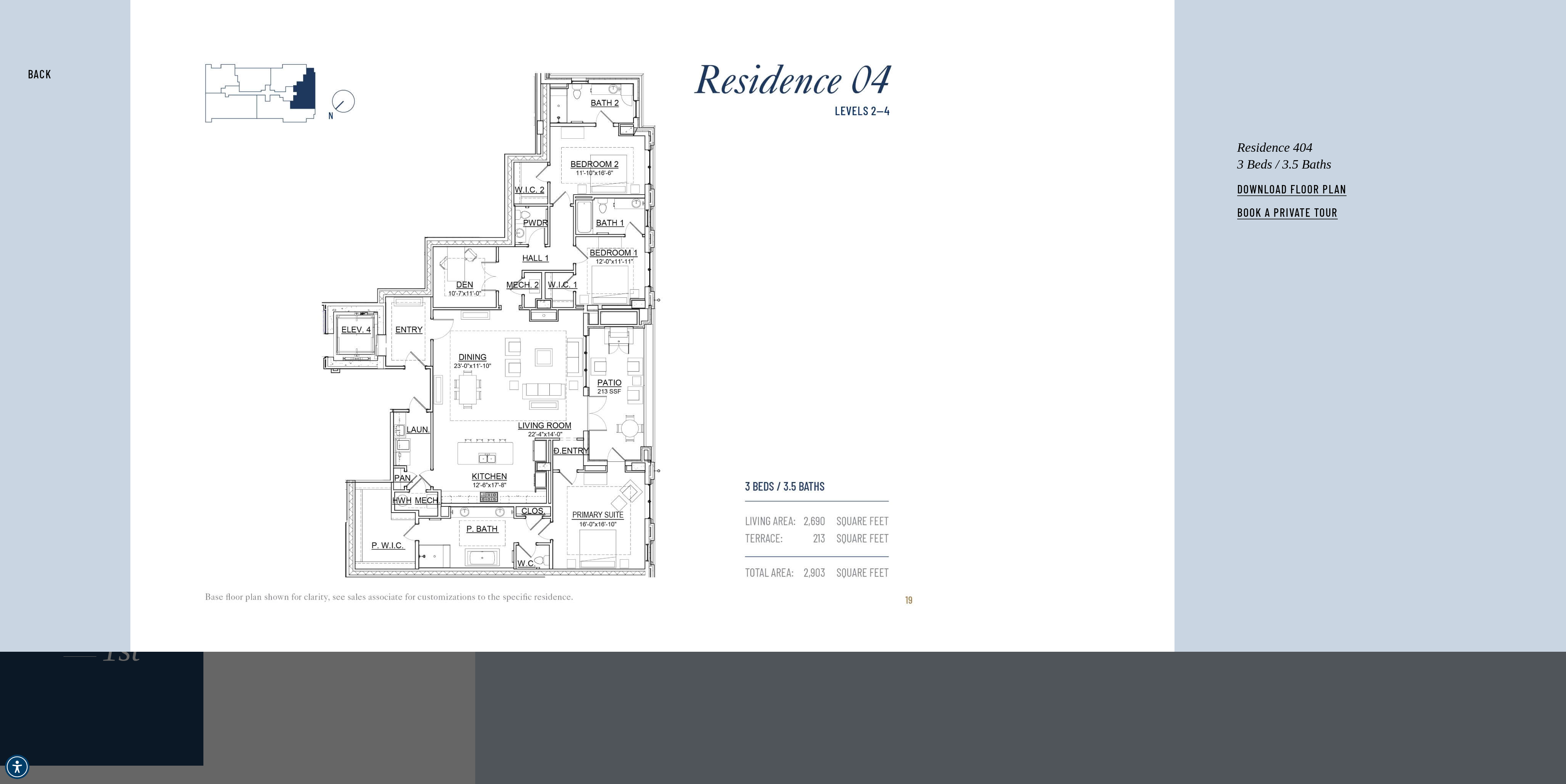
click at [40, 82] on button "Back" at bounding box center [40, 74] width 48 height 18
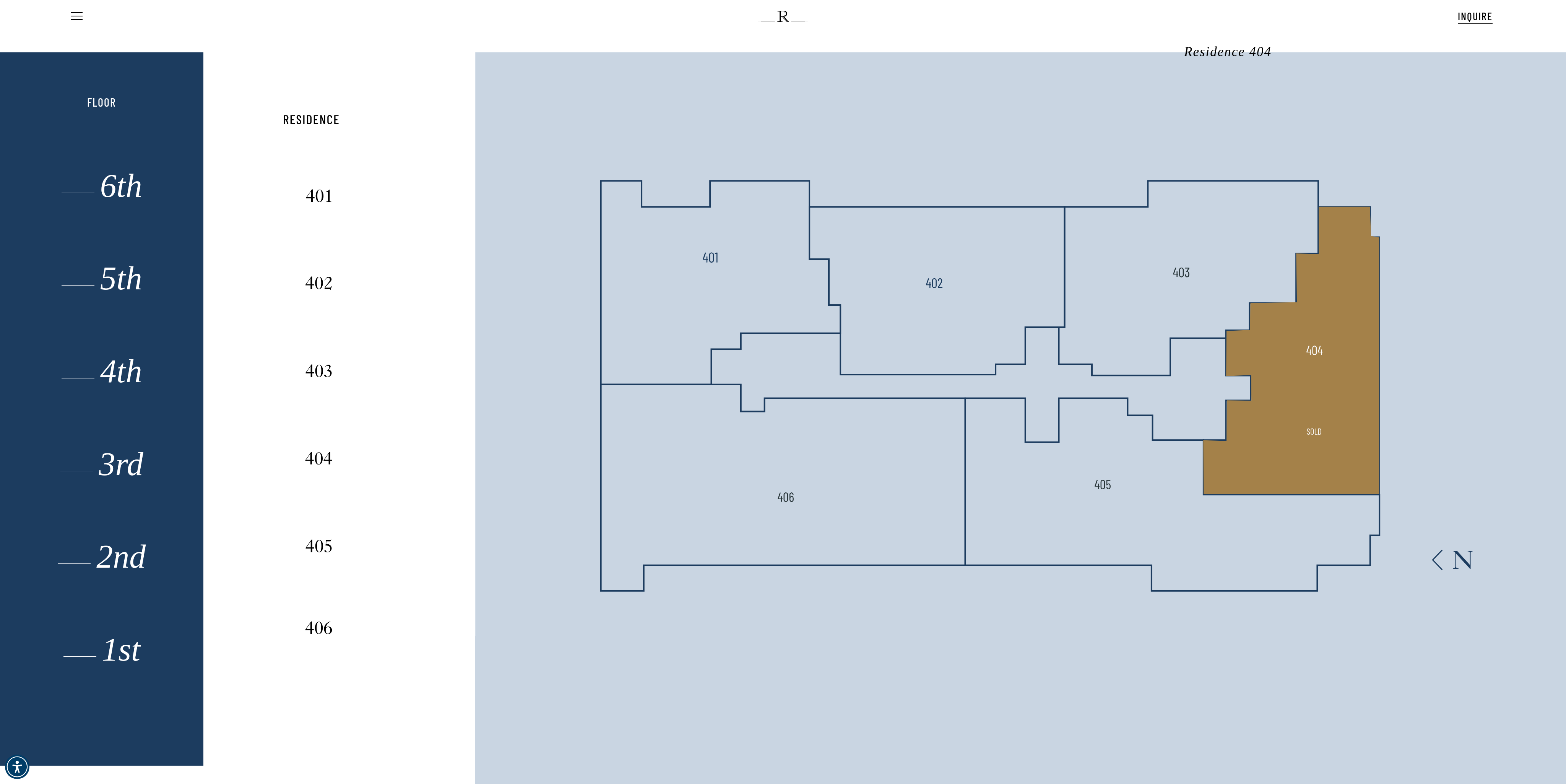
click at [1174, 391] on polygon at bounding box center [1291, 350] width 176 height 287
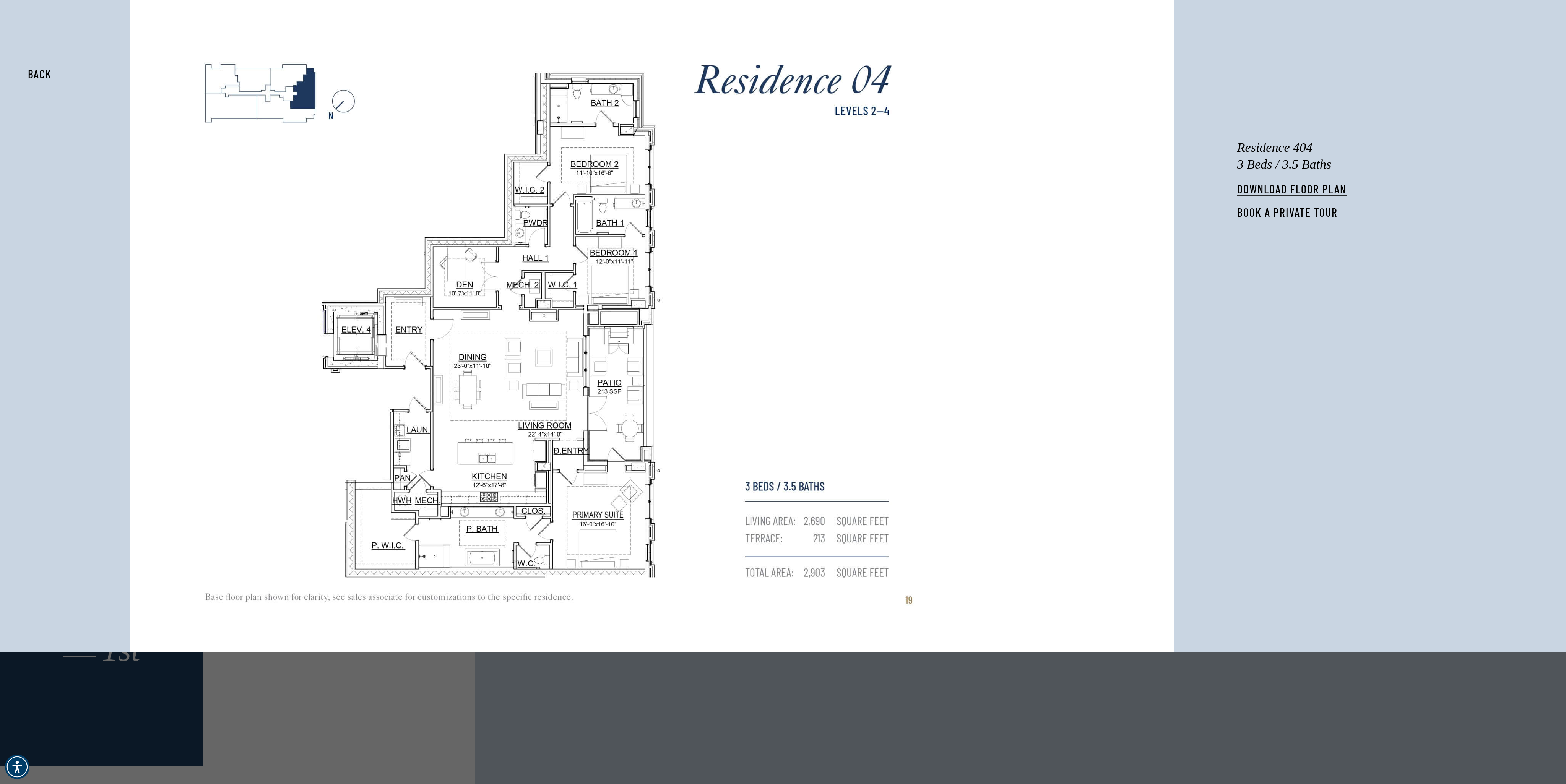
click at [42, 72] on button "Back" at bounding box center [40, 74] width 48 height 18
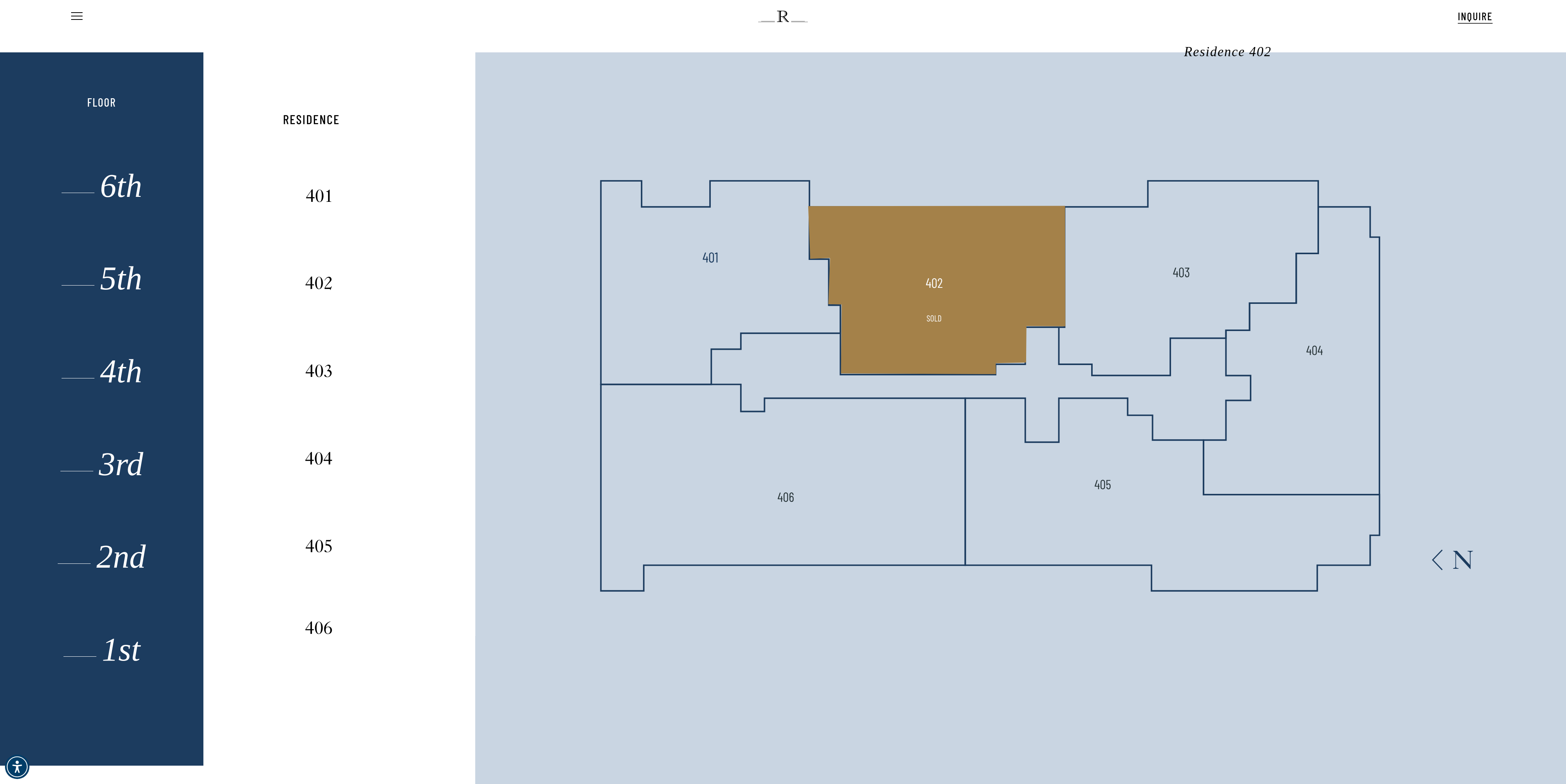
click at [983, 277] on polygon at bounding box center [937, 289] width 257 height 168
click at [982, 277] on polygon at bounding box center [937, 289] width 257 height 168
click at [925, 282] on div at bounding box center [885, 344] width 1362 height 583
click at [926, 282] on img at bounding box center [934, 283] width 17 height 17
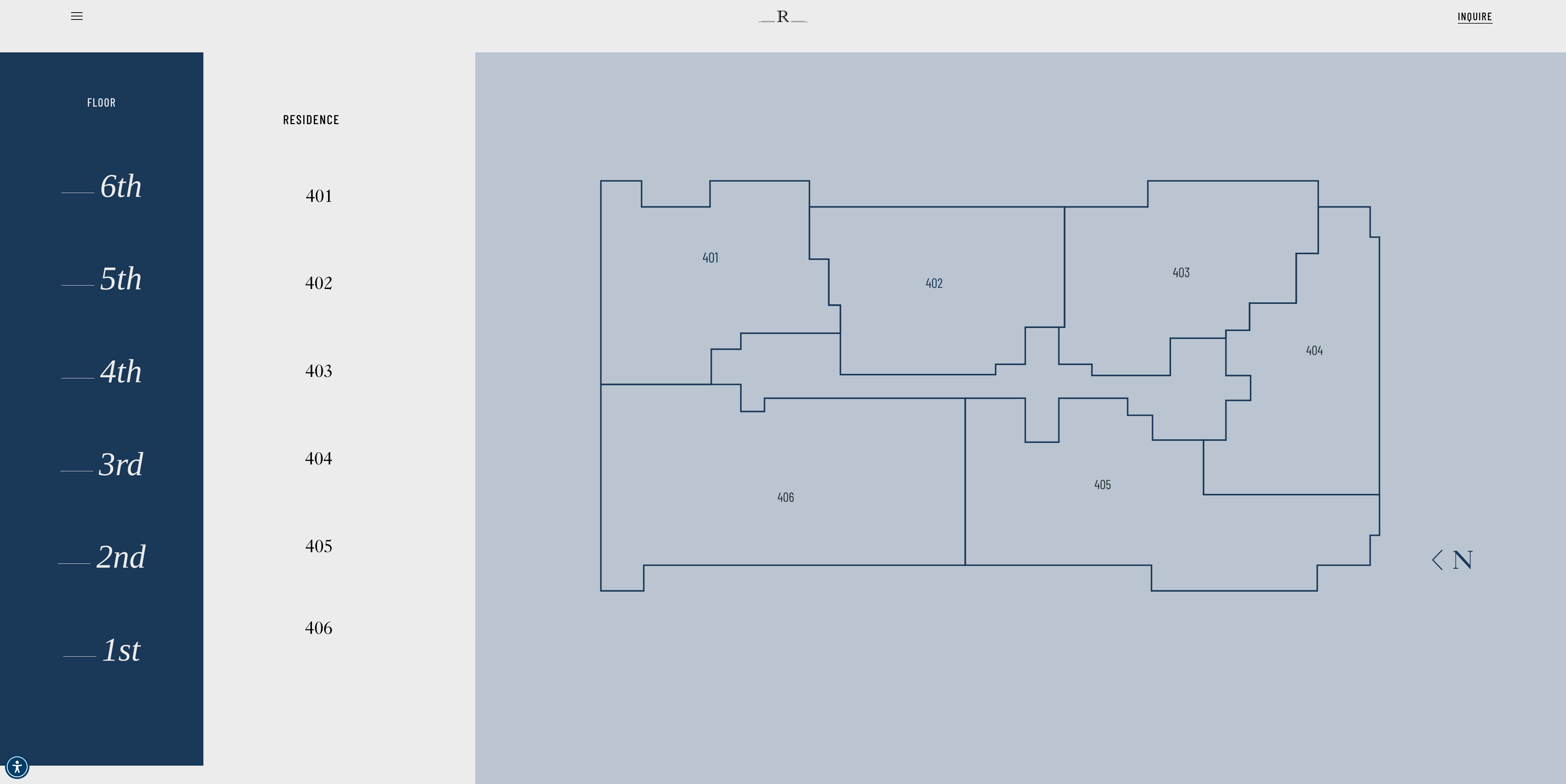
click at [928, 282] on img at bounding box center [547, 326] width 803 height 621
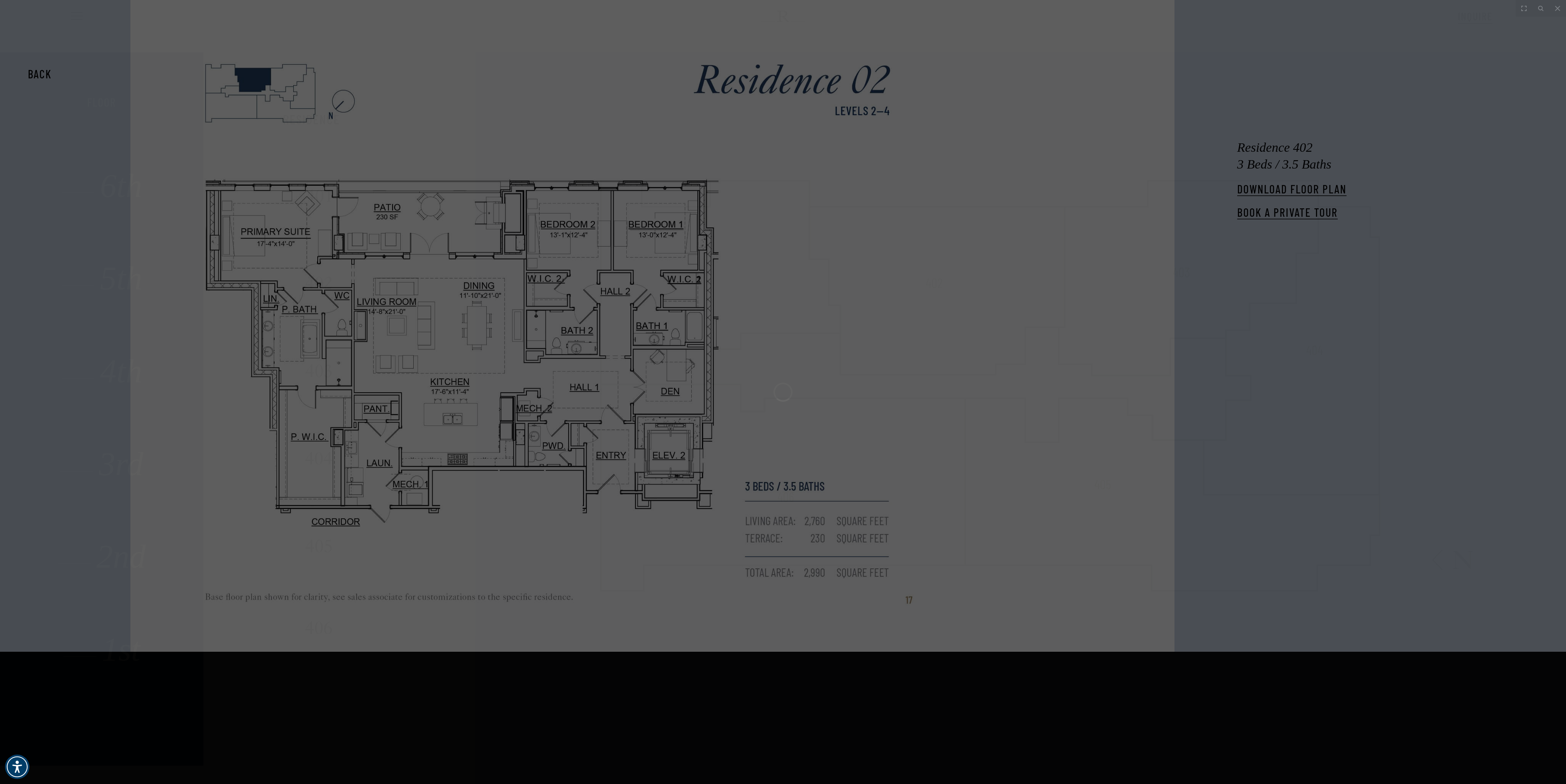
click at [930, 283] on img at bounding box center [547, 326] width 803 height 621
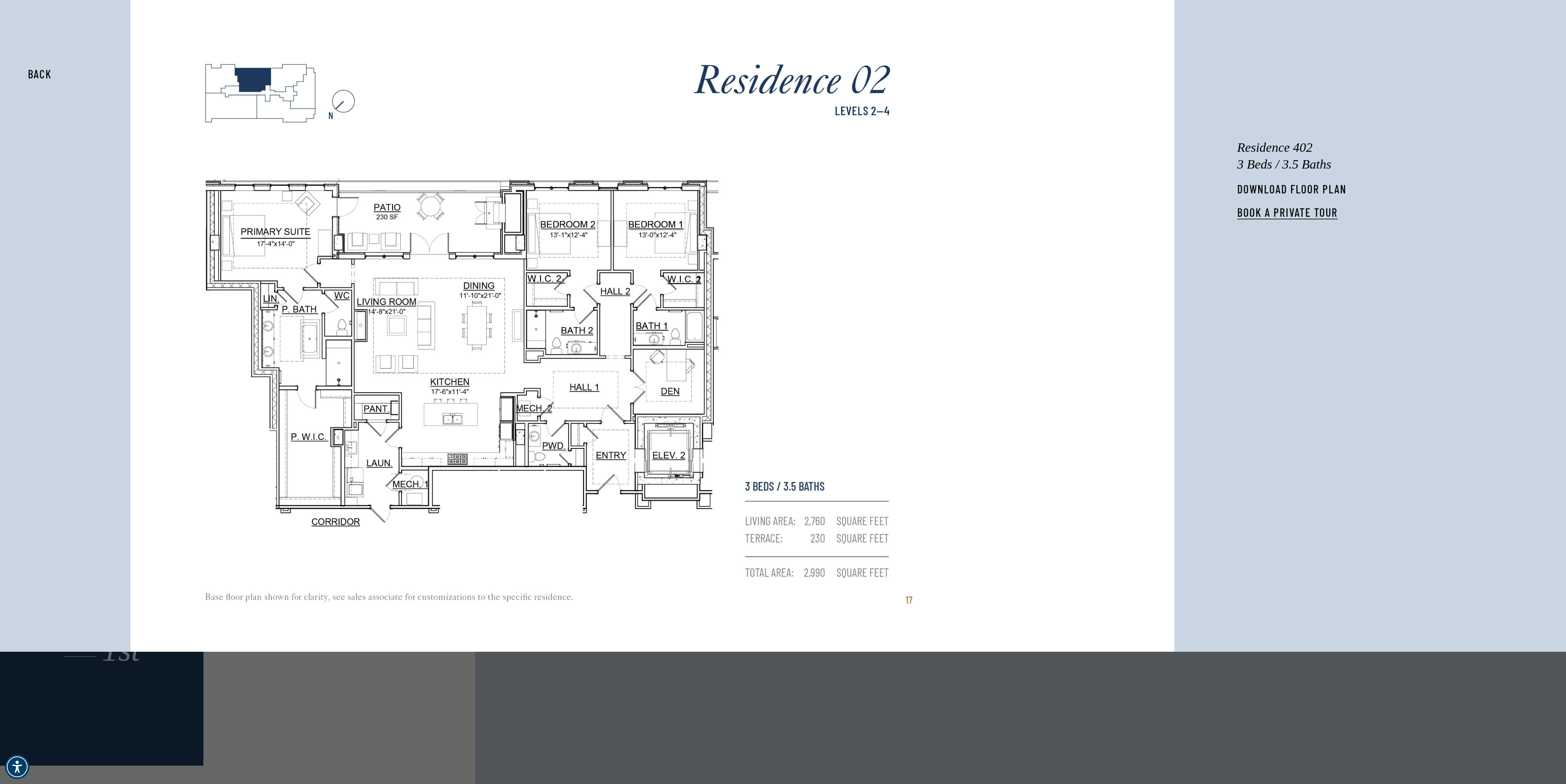
click at [1174, 187] on link "DOWNLOAD FLOOR PLAN" at bounding box center [1292, 188] width 109 height 14
